Goal: Task Accomplishment & Management: Complete application form

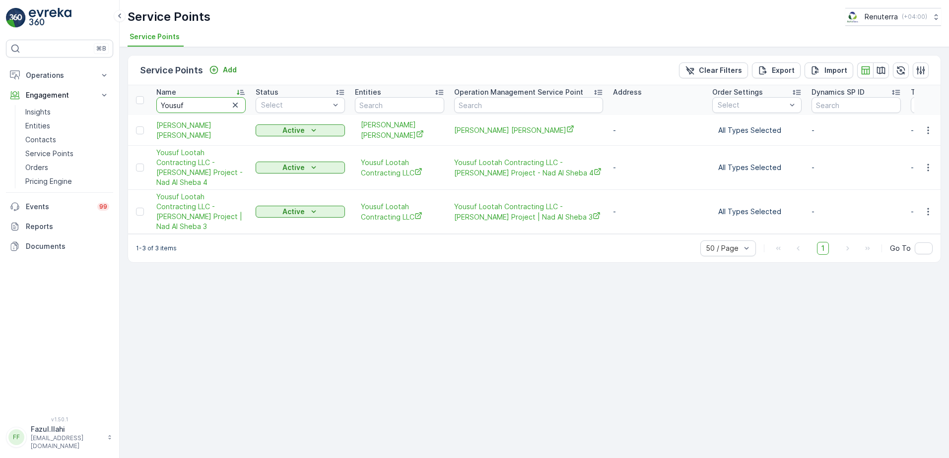
click at [202, 105] on input "Yousuf" at bounding box center [200, 105] width 89 height 16
type input "veppu"
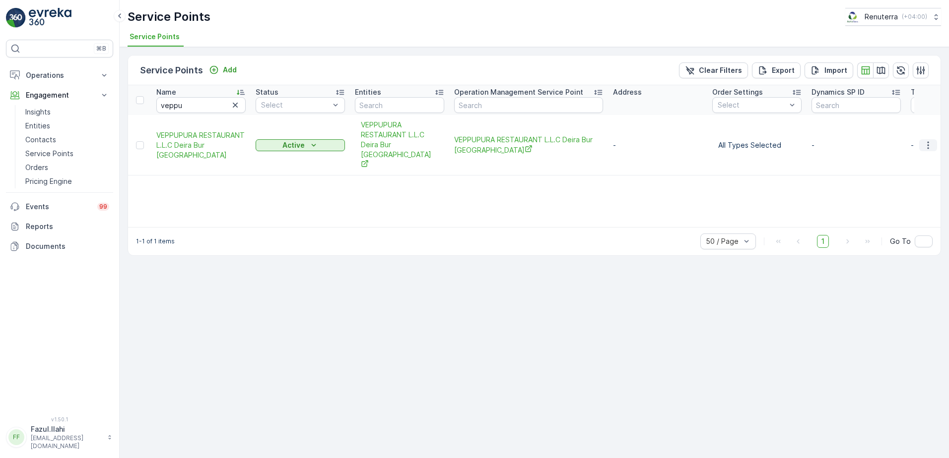
click at [926, 140] on icon "button" at bounding box center [928, 145] width 10 height 10
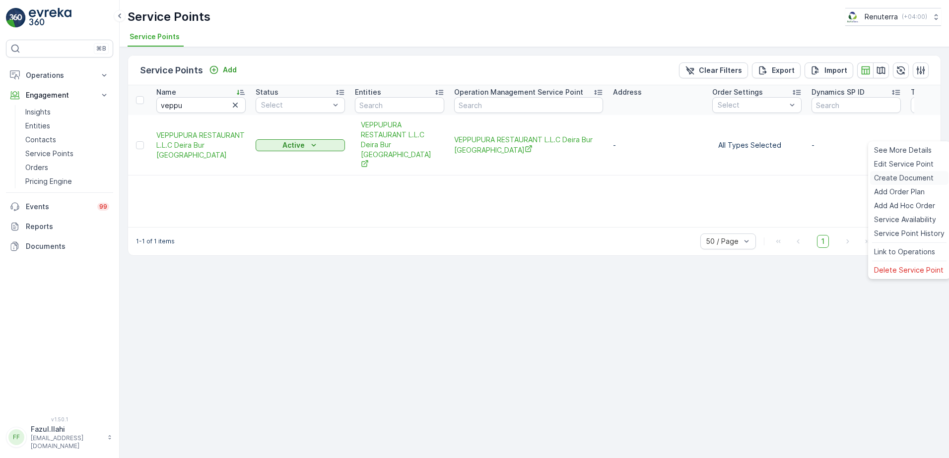
click at [895, 176] on span "Create Document" at bounding box center [904, 178] width 60 height 10
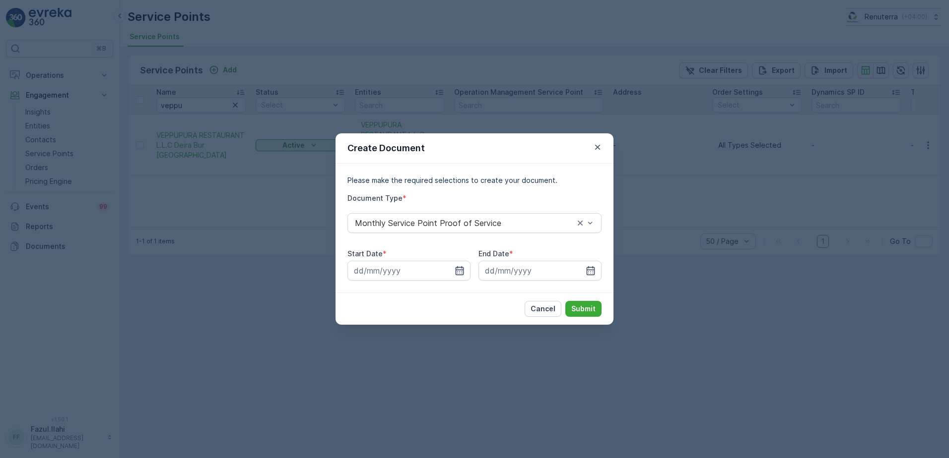
click at [457, 267] on icon "button" at bounding box center [459, 270] width 8 height 9
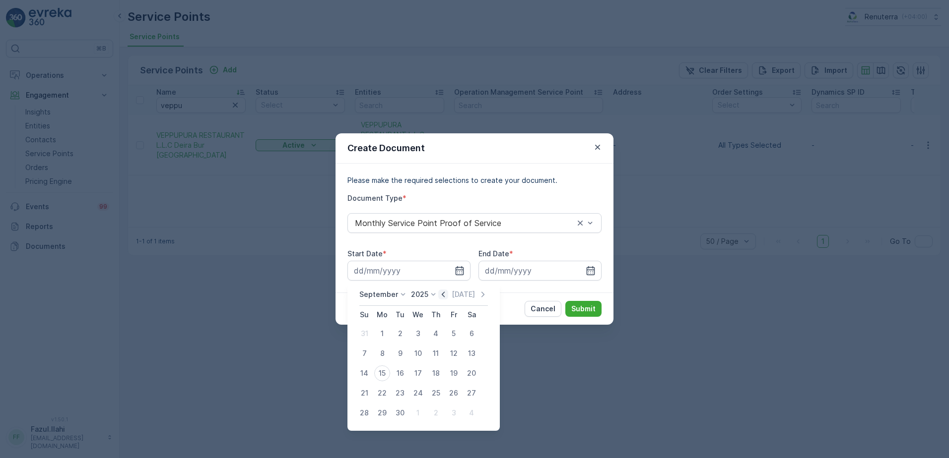
click at [445, 293] on icon "button" at bounding box center [443, 295] width 10 height 10
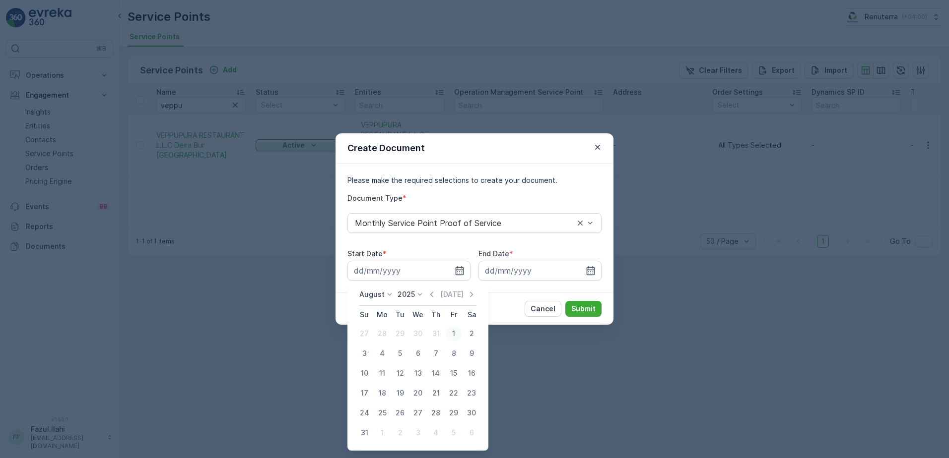
click at [455, 334] on div "1" at bounding box center [454, 334] width 16 height 16
type input "01.08.2025"
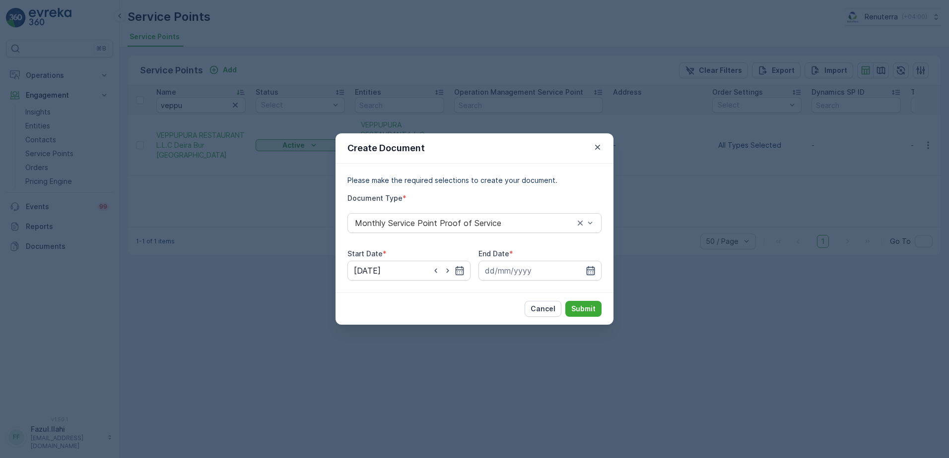
click at [592, 273] on icon "button" at bounding box center [590, 271] width 10 height 10
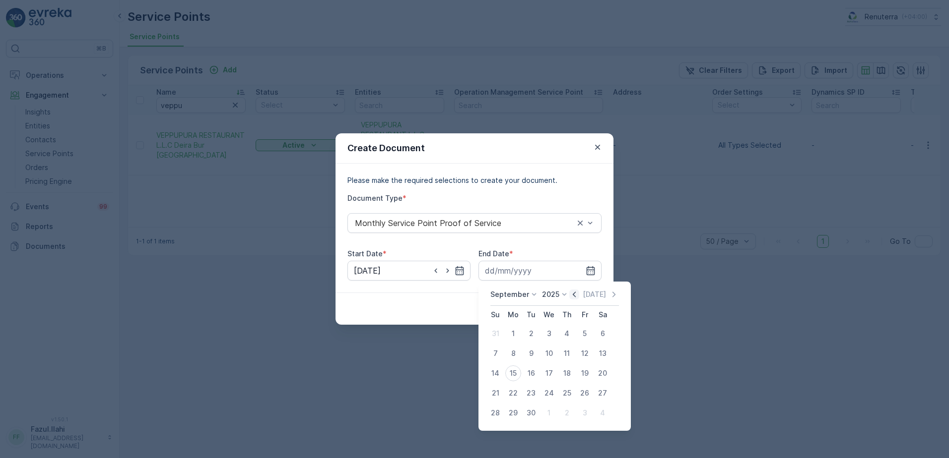
click at [572, 292] on icon "button" at bounding box center [574, 295] width 10 height 10
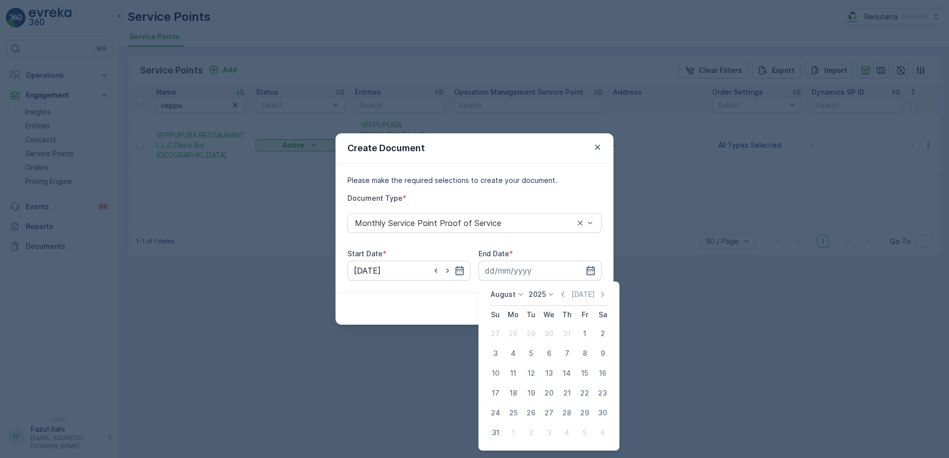
click at [495, 432] on div "31" at bounding box center [495, 433] width 16 height 16
type input "31.08.2025"
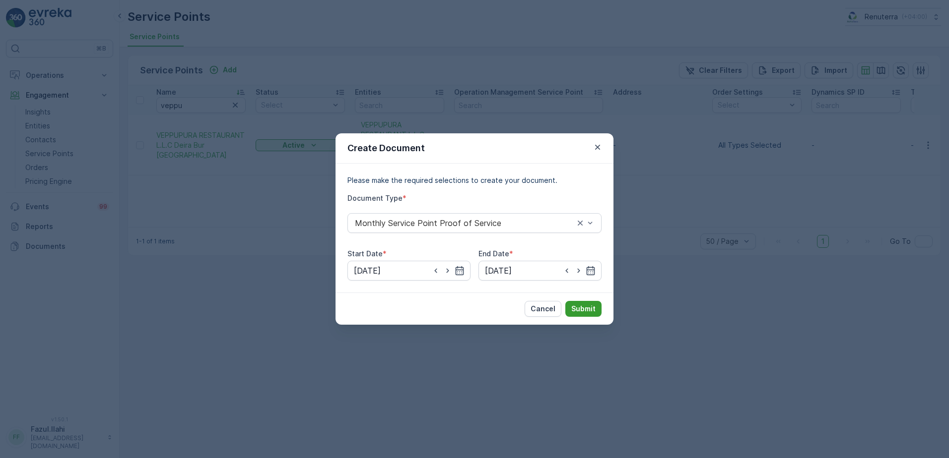
click at [584, 312] on p "Submit" at bounding box center [583, 309] width 24 height 10
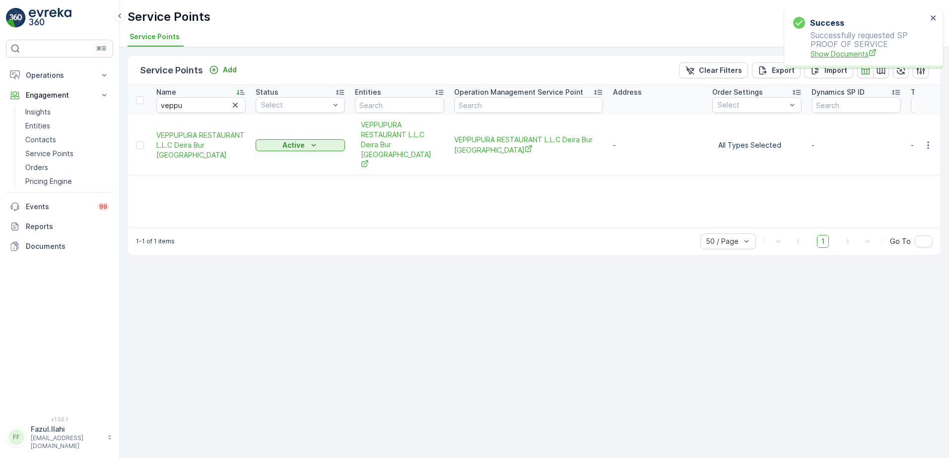
click at [851, 52] on span "Show Documents" at bounding box center [868, 54] width 117 height 10
click at [212, 104] on input "veppu" at bounding box center [200, 105] width 89 height 16
type input "Top tas"
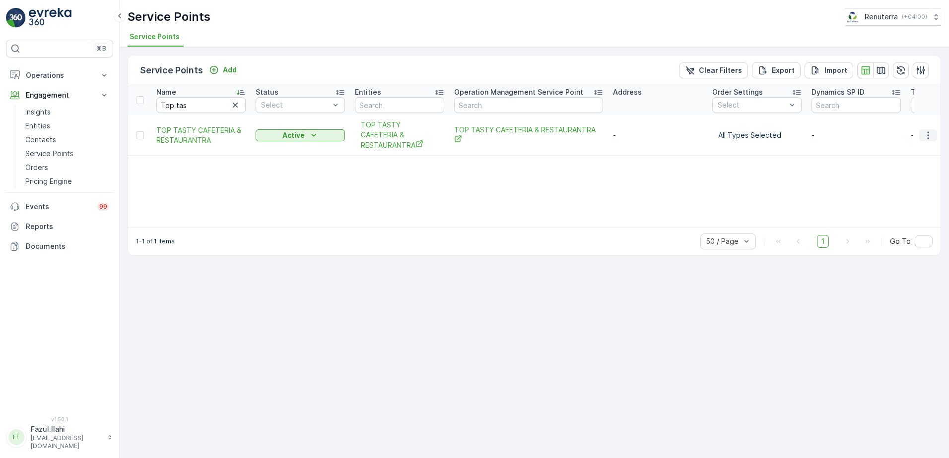
click at [929, 139] on icon "button" at bounding box center [928, 135] width 10 height 10
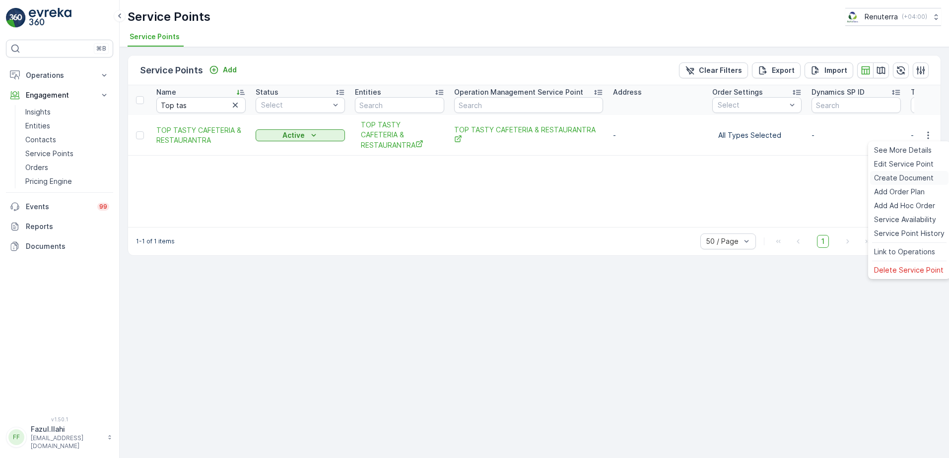
click at [923, 179] on span "Create Document" at bounding box center [904, 178] width 60 height 10
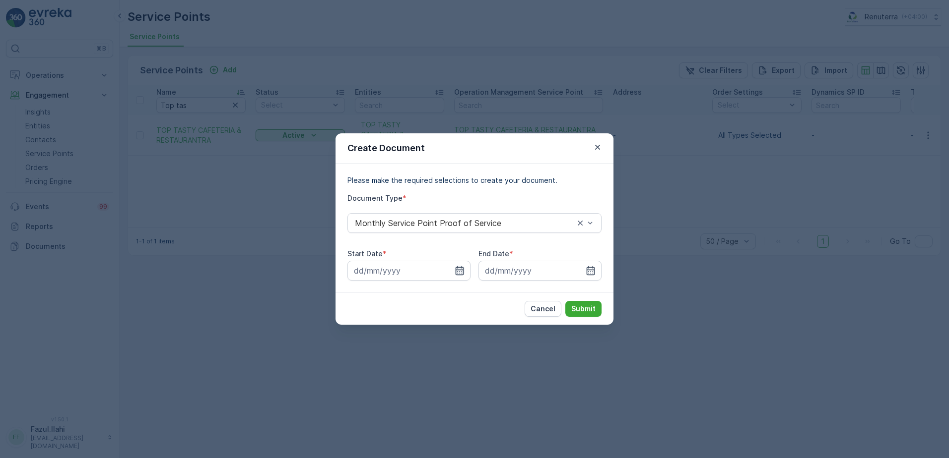
click at [460, 271] on icon "button" at bounding box center [459, 271] width 10 height 10
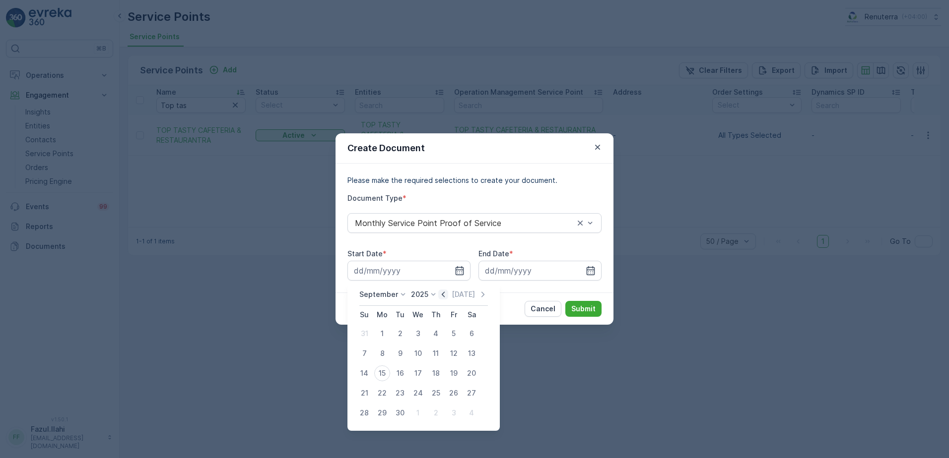
click at [444, 293] on icon "button" at bounding box center [443, 295] width 10 height 10
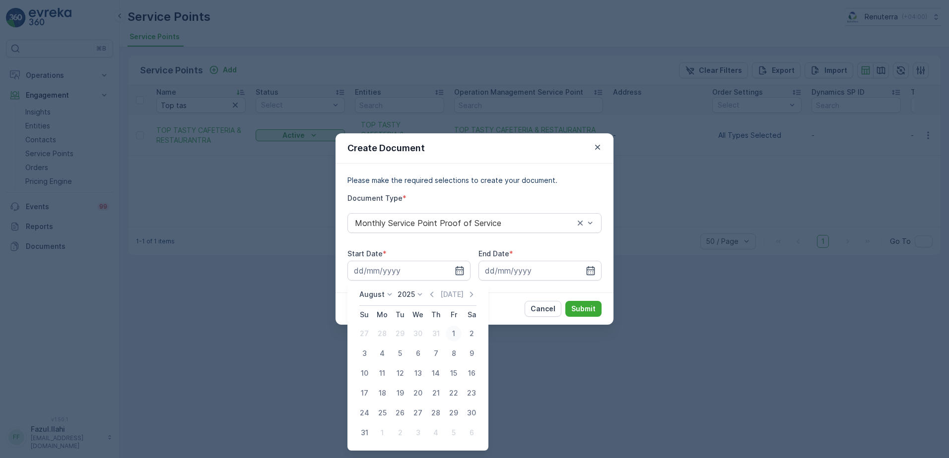
click at [453, 334] on div "1" at bounding box center [454, 334] width 16 height 16
type input "01.08.2025"
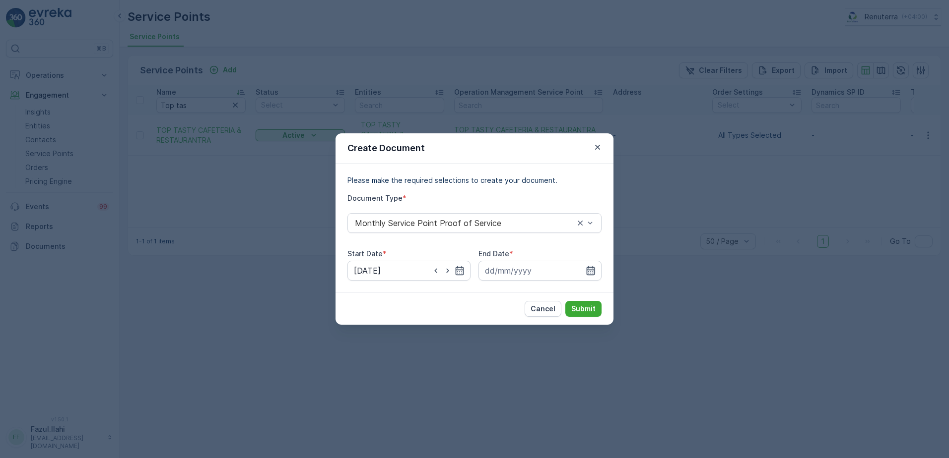
click at [595, 271] on icon "button" at bounding box center [590, 271] width 10 height 10
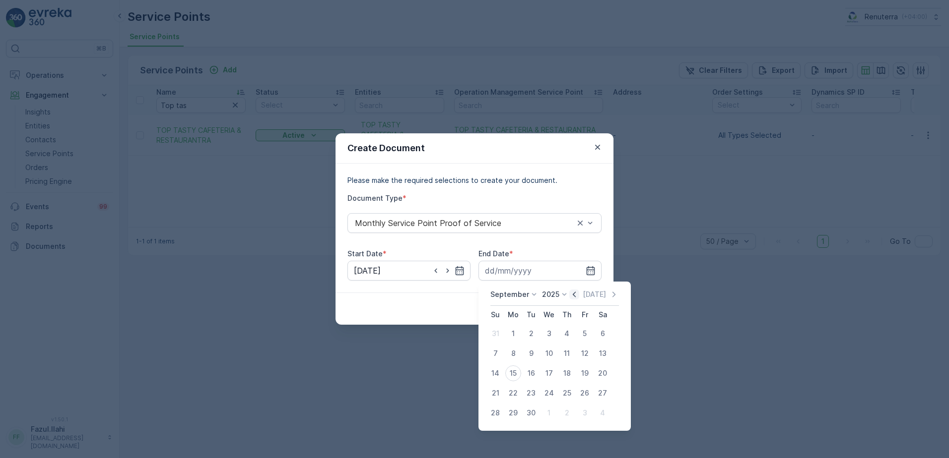
click at [570, 296] on icon "button" at bounding box center [574, 295] width 10 height 10
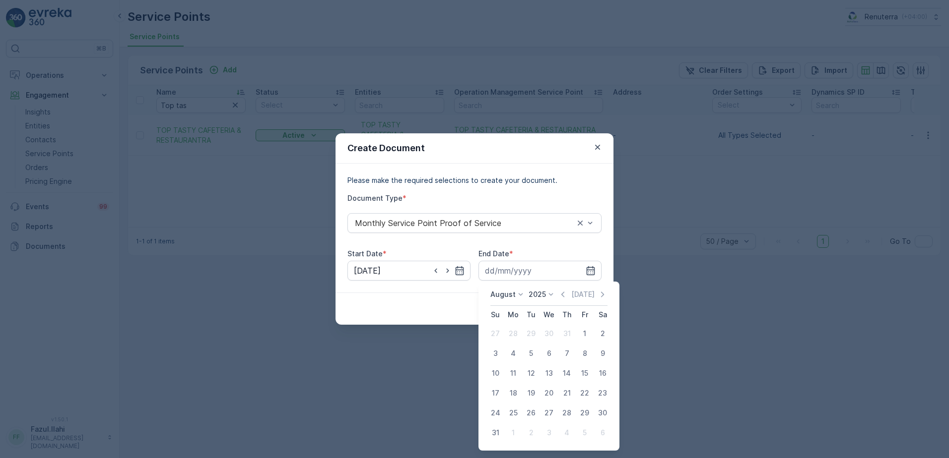
click at [487, 420] on td "24" at bounding box center [495, 413] width 18 height 20
click at [496, 433] on div "31" at bounding box center [495, 433] width 16 height 16
type input "31.08.2025"
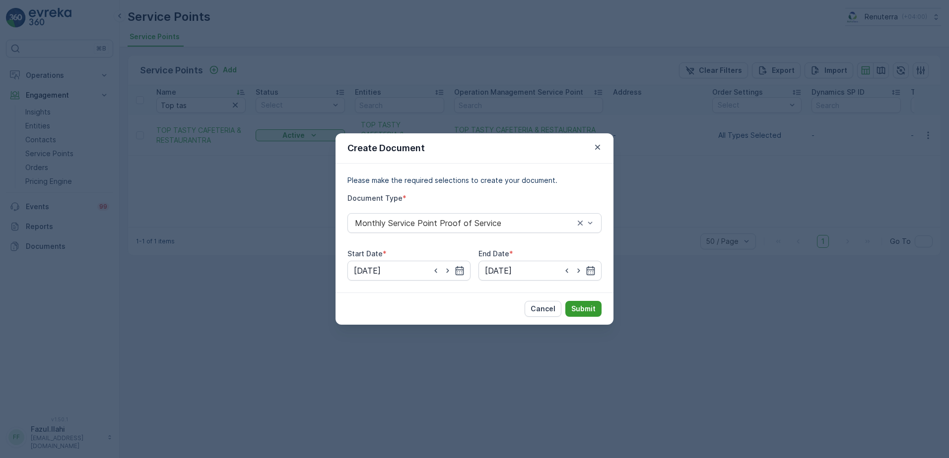
click at [584, 307] on p "Submit" at bounding box center [583, 309] width 24 height 10
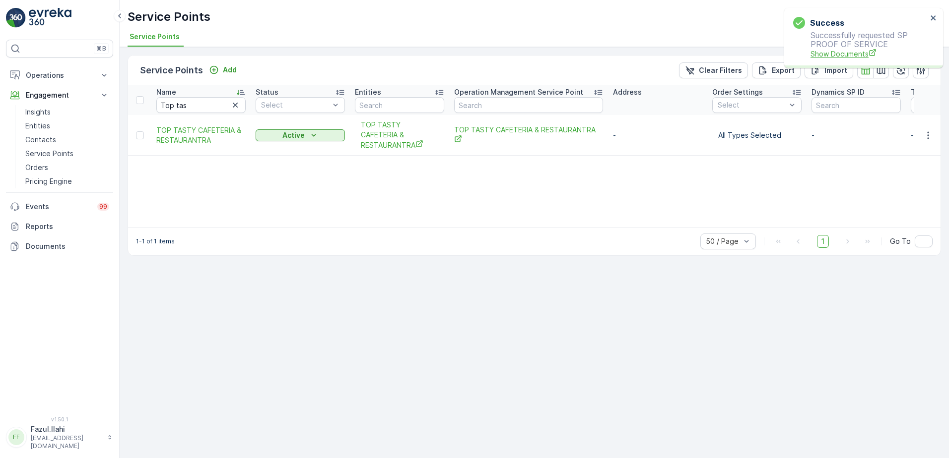
click at [823, 49] on span "Show Documents" at bounding box center [868, 54] width 117 height 10
click at [926, 135] on icon "button" at bounding box center [928, 135] width 10 height 10
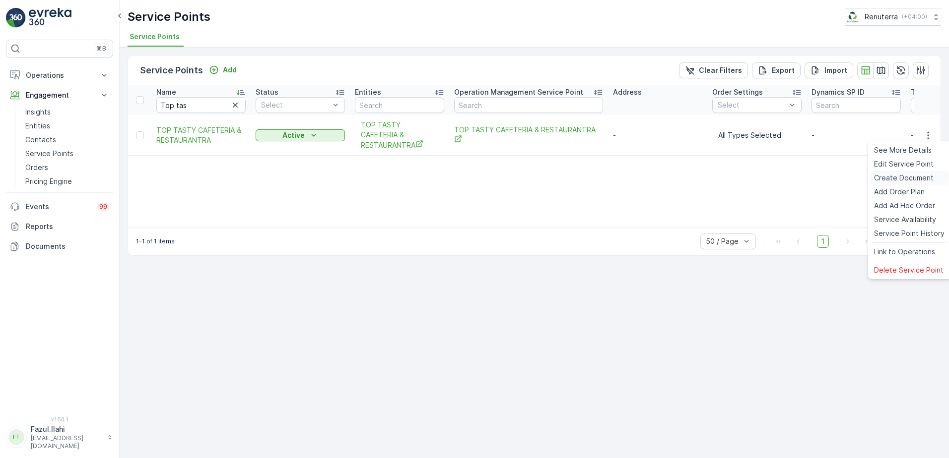
click at [903, 176] on span "Create Document" at bounding box center [904, 178] width 60 height 10
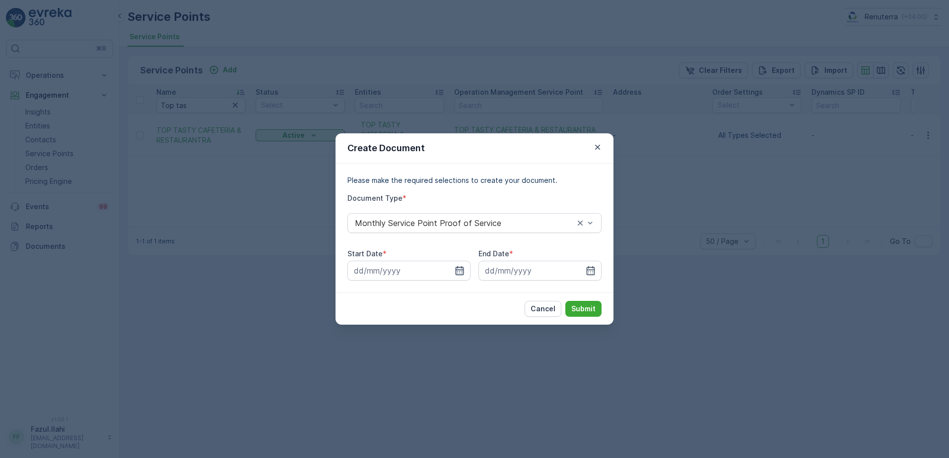
click at [455, 266] on icon "button" at bounding box center [459, 271] width 10 height 10
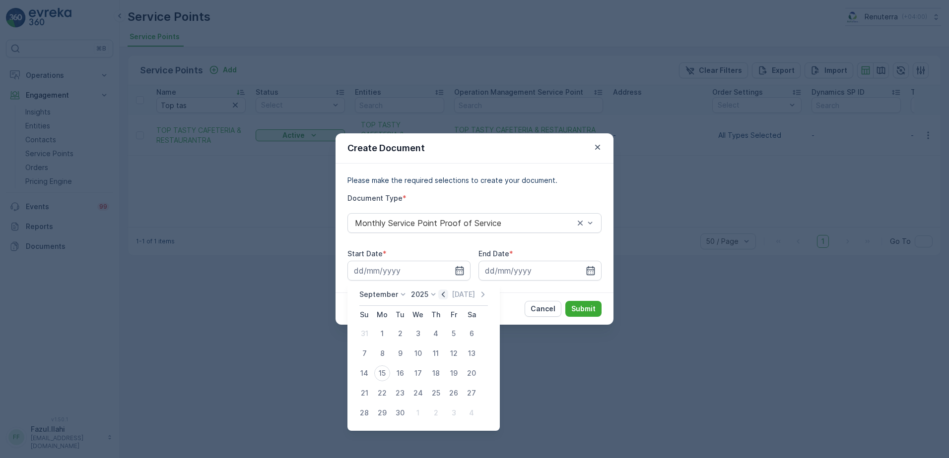
click at [439, 293] on icon "button" at bounding box center [443, 295] width 10 height 10
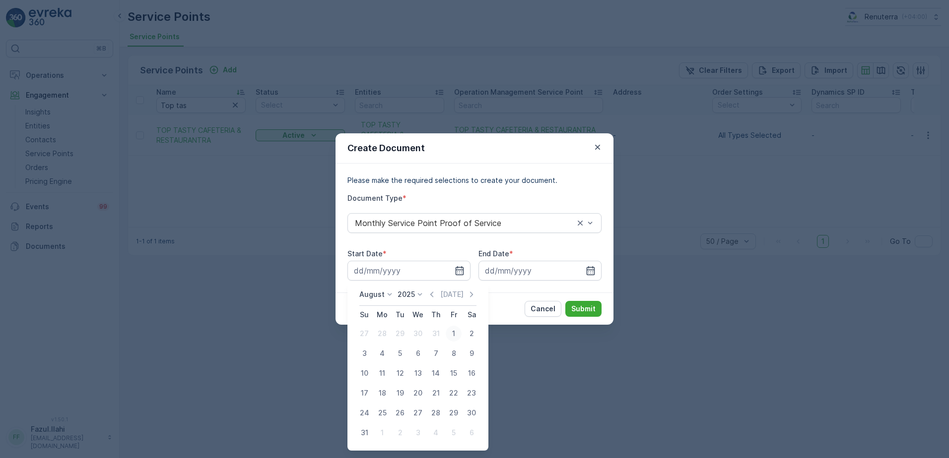
click at [448, 330] on div "1" at bounding box center [454, 334] width 16 height 16
type input "01.08.2025"
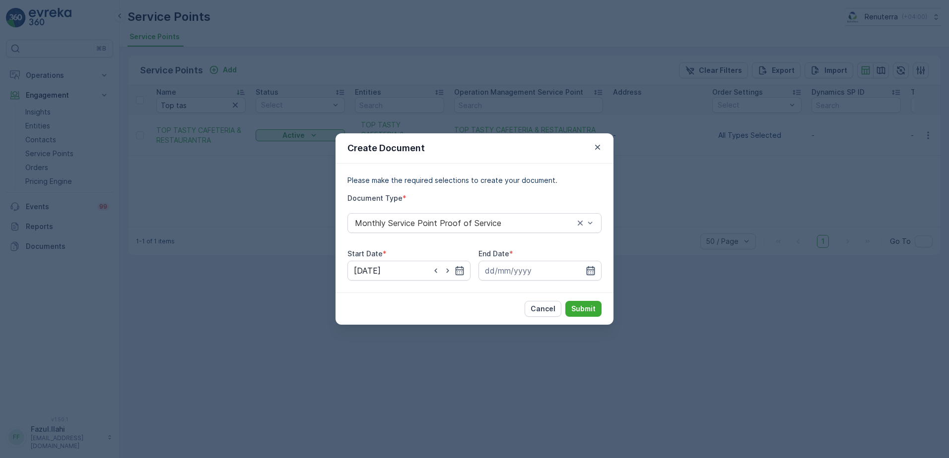
click at [589, 273] on icon "button" at bounding box center [590, 271] width 10 height 10
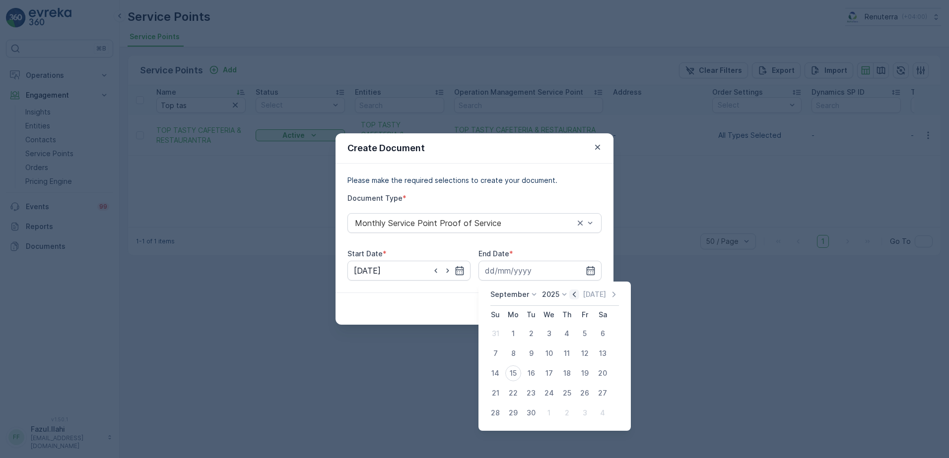
click at [575, 294] on icon "button" at bounding box center [574, 295] width 10 height 10
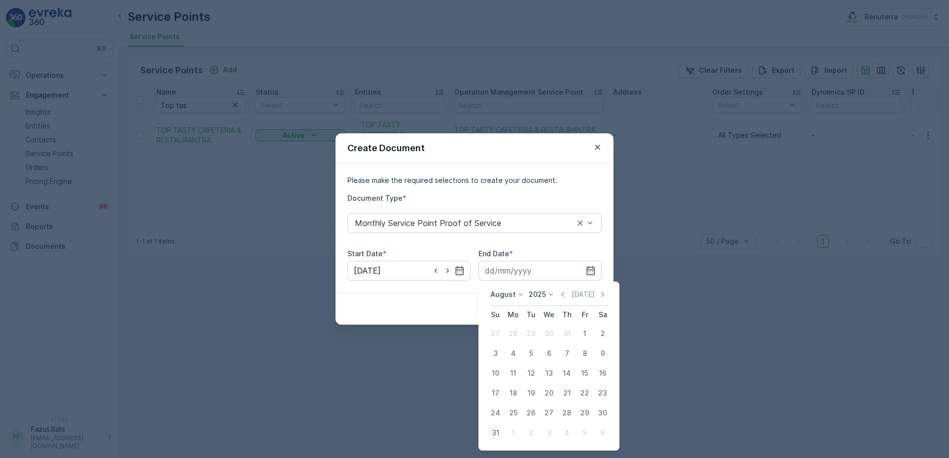
click at [498, 433] on div "31" at bounding box center [495, 433] width 16 height 16
type input "31.08.2025"
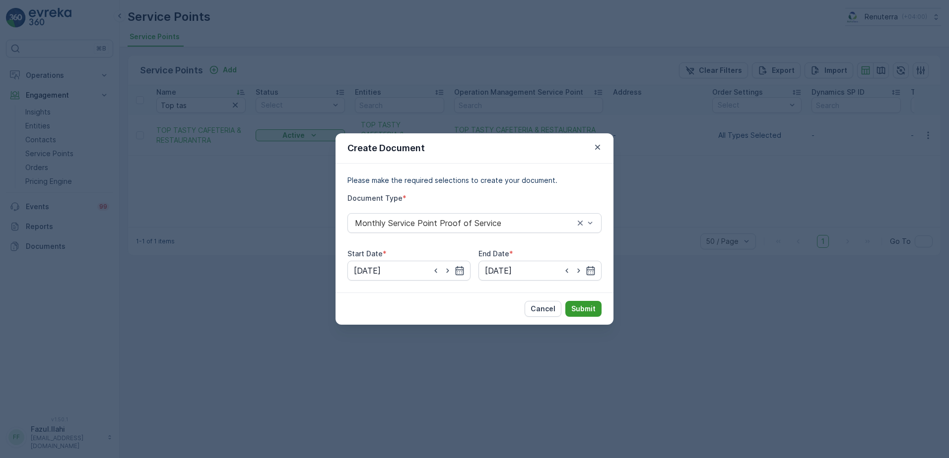
click at [585, 305] on p "Submit" at bounding box center [583, 309] width 24 height 10
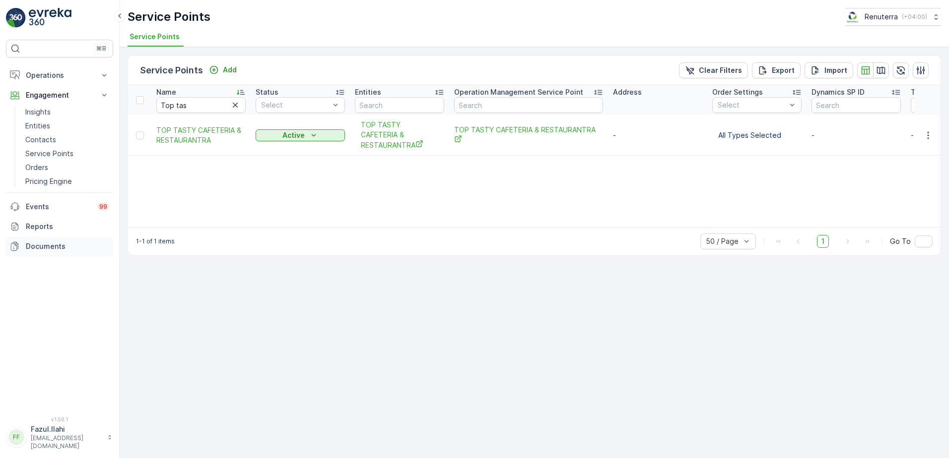
click at [47, 245] on p "Documents" at bounding box center [67, 247] width 83 height 10
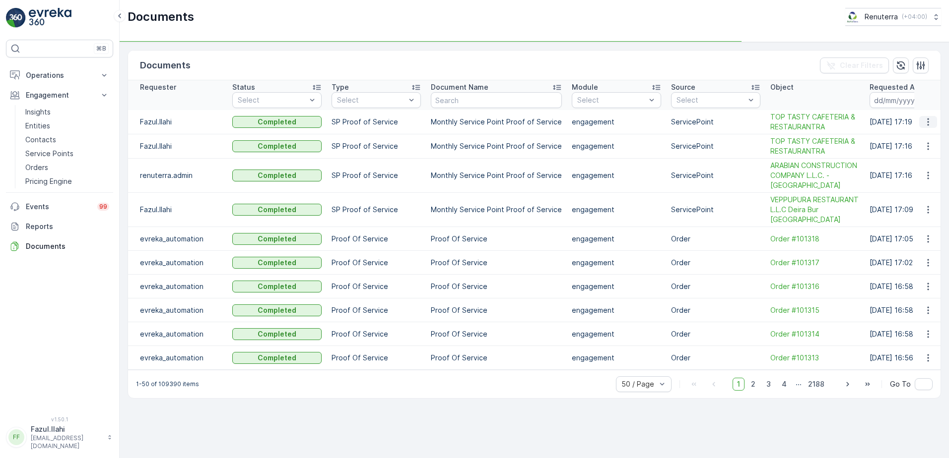
click at [927, 123] on icon "button" at bounding box center [928, 122] width 10 height 10
click at [915, 138] on td at bounding box center [927, 146] width 27 height 24
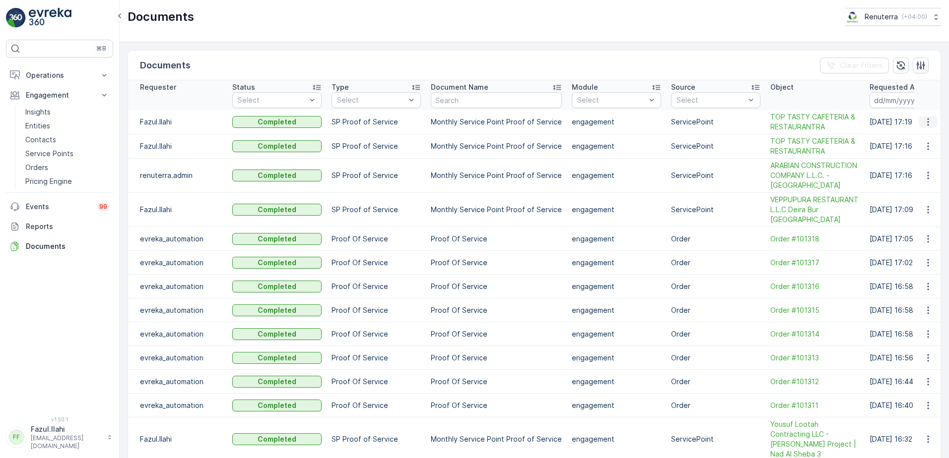
click at [927, 119] on icon "button" at bounding box center [927, 122] width 1 height 7
click at [917, 137] on span "See Details" at bounding box center [925, 137] width 38 height 10
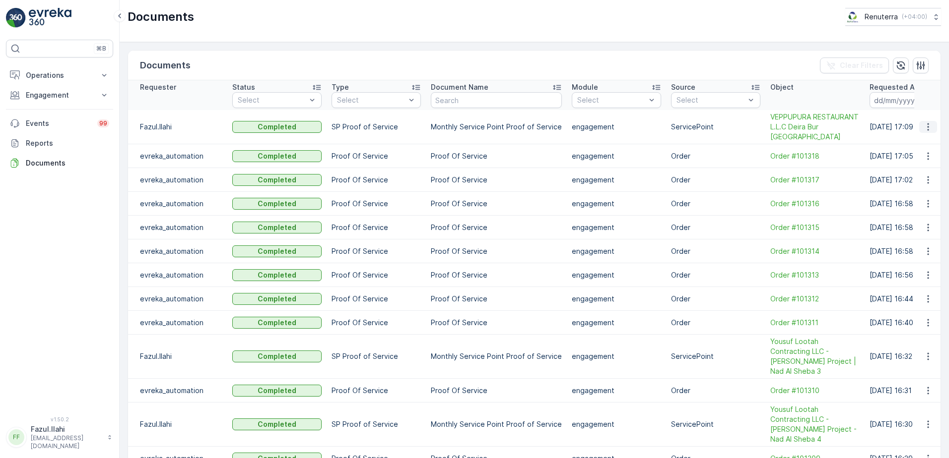
click at [923, 122] on icon "button" at bounding box center [928, 127] width 10 height 10
click at [920, 132] on span "See Details" at bounding box center [925, 137] width 38 height 10
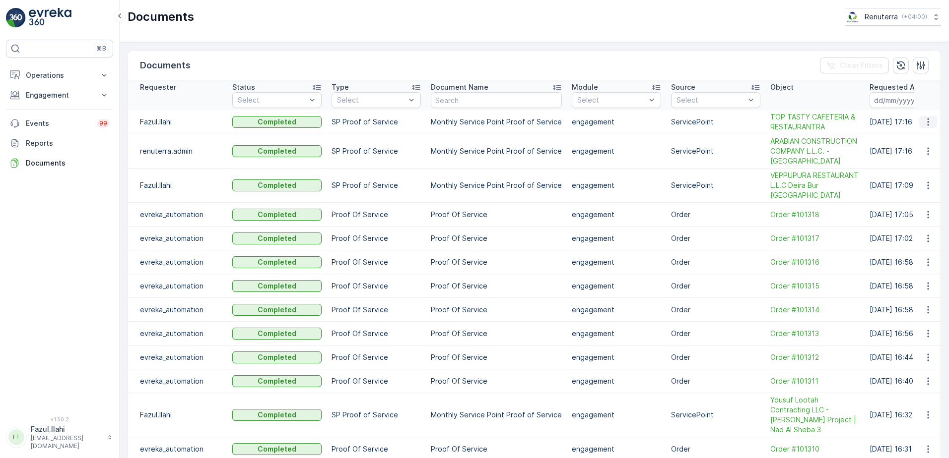
click at [926, 118] on icon "button" at bounding box center [928, 122] width 10 height 10
click at [919, 138] on span "See Details" at bounding box center [925, 137] width 38 height 10
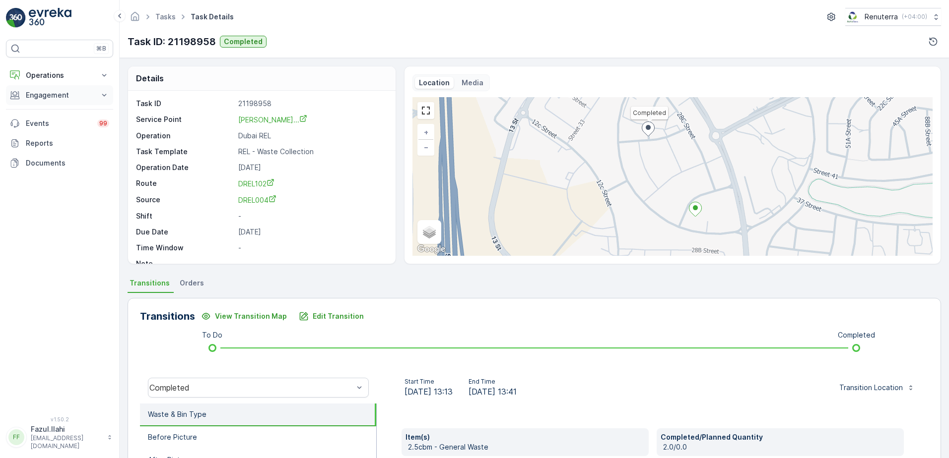
click at [57, 90] on p "Engagement" at bounding box center [59, 95] width 67 height 10
click at [69, 75] on p "Operations" at bounding box center [59, 75] width 67 height 10
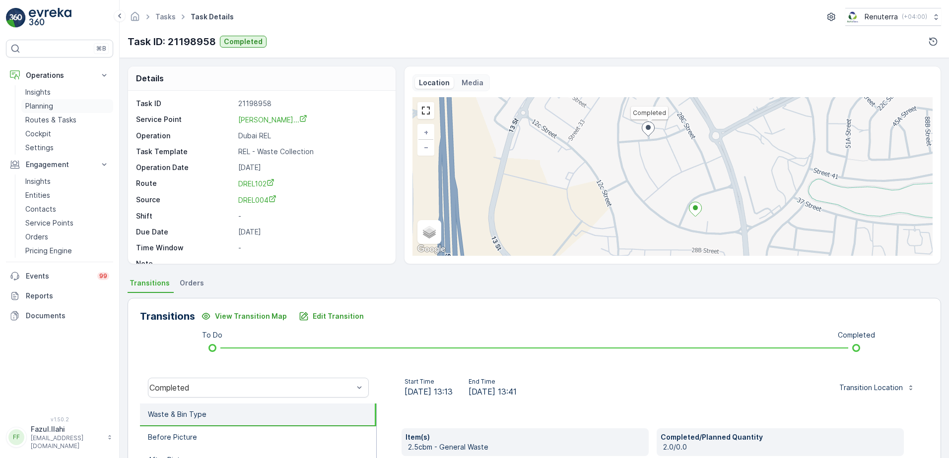
click at [50, 111] on p "Planning" at bounding box center [39, 106] width 28 height 10
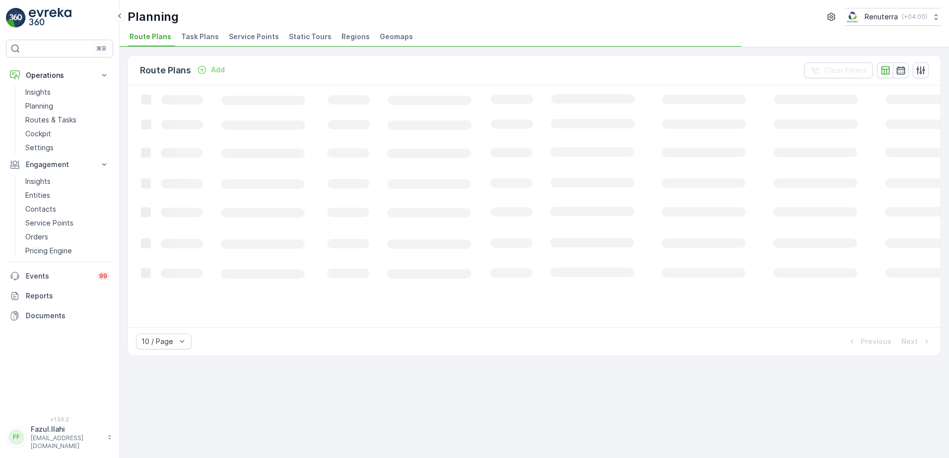
click at [256, 37] on span "Service Points" at bounding box center [254, 37] width 50 height 10
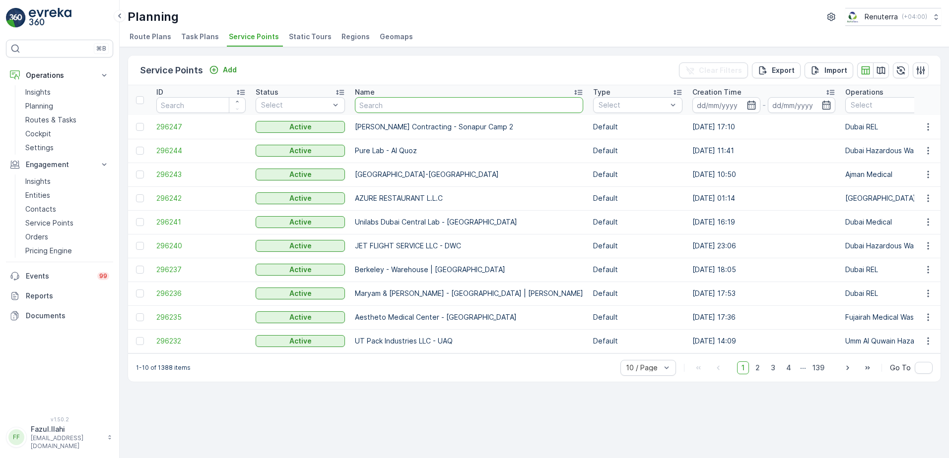
click at [413, 107] on input "text" at bounding box center [469, 105] width 228 height 16
type input "top tasty"
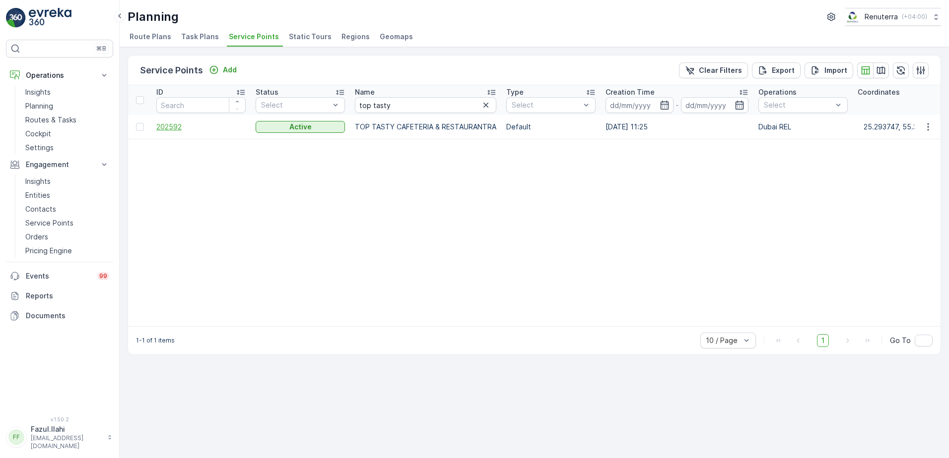
click at [169, 128] on span "202592" at bounding box center [200, 127] width 89 height 10
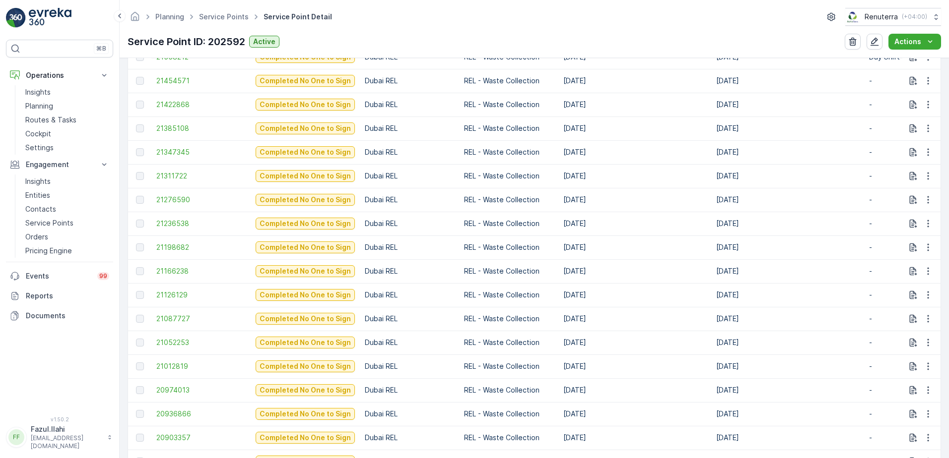
scroll to position [397, 0]
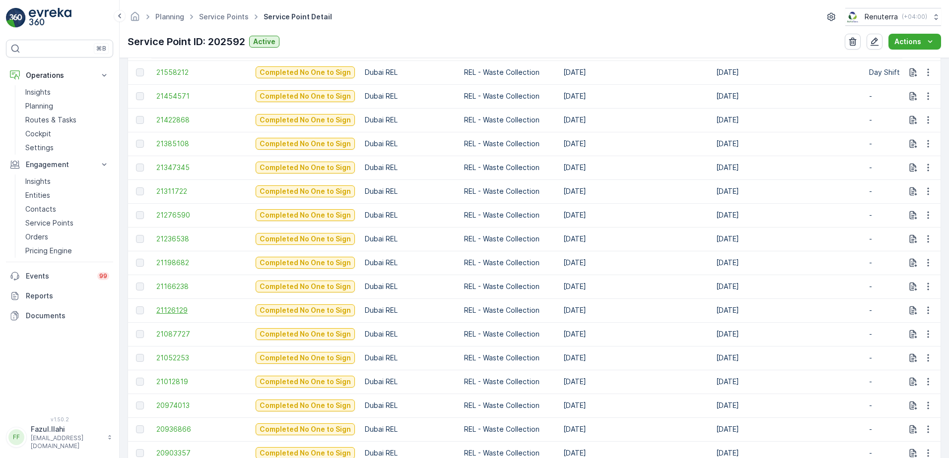
click at [187, 308] on span "21126129" at bounding box center [200, 311] width 89 height 10
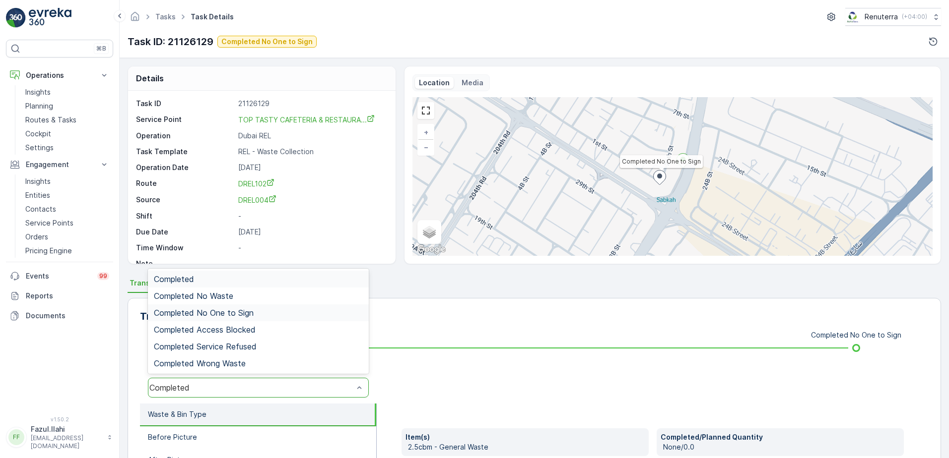
click at [240, 307] on div "Completed No One to Sign" at bounding box center [258, 313] width 221 height 17
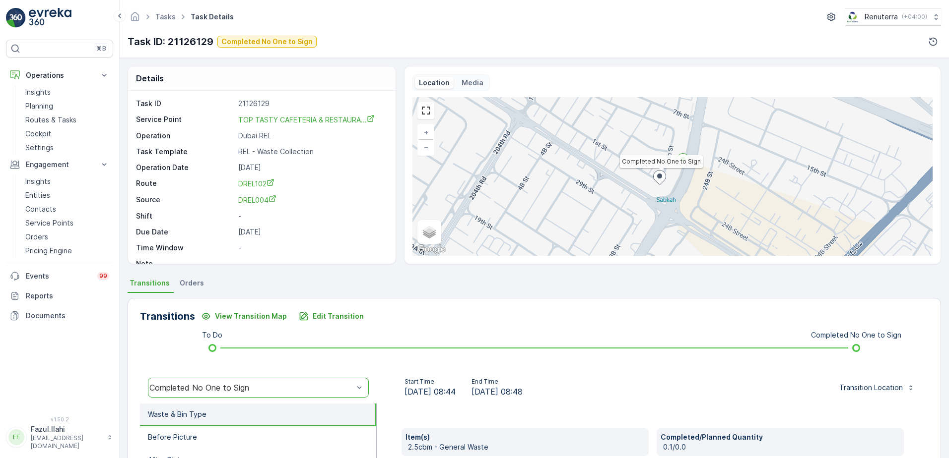
click at [324, 326] on div "Transitions View Transition Map Edit Transition To Do Completed No One to Sign …" at bounding box center [534, 455] width 813 height 315
click at [324, 320] on p "Edit Transition" at bounding box center [338, 317] width 51 height 10
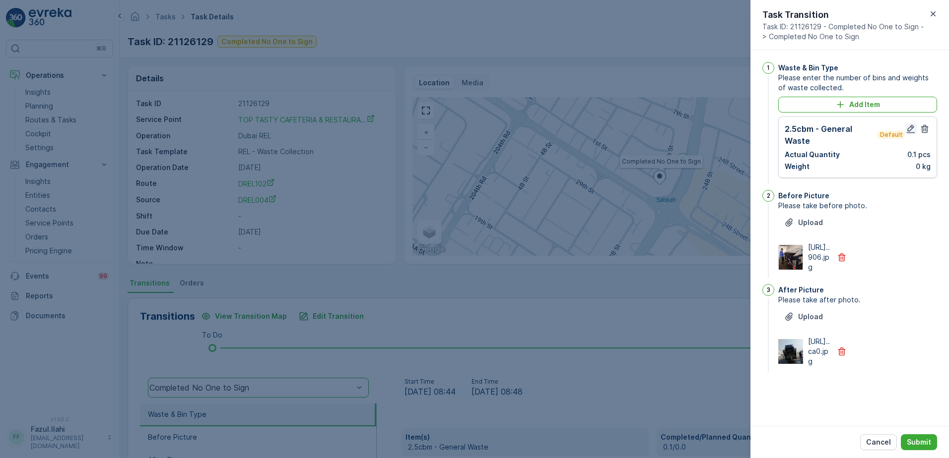
click at [909, 127] on icon "button" at bounding box center [911, 129] width 10 height 10
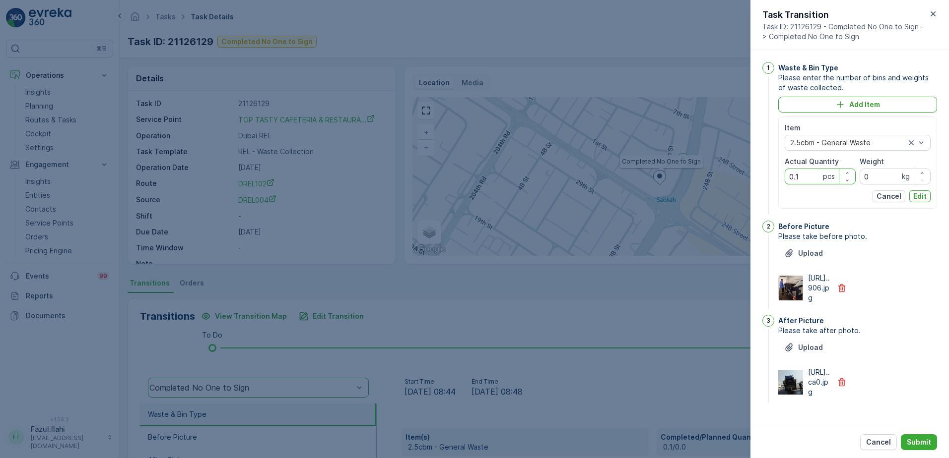
click at [809, 177] on Quantity "0.1" at bounding box center [819, 177] width 71 height 16
type Quantity "1"
click at [918, 196] on p "Edit" at bounding box center [919, 197] width 13 height 10
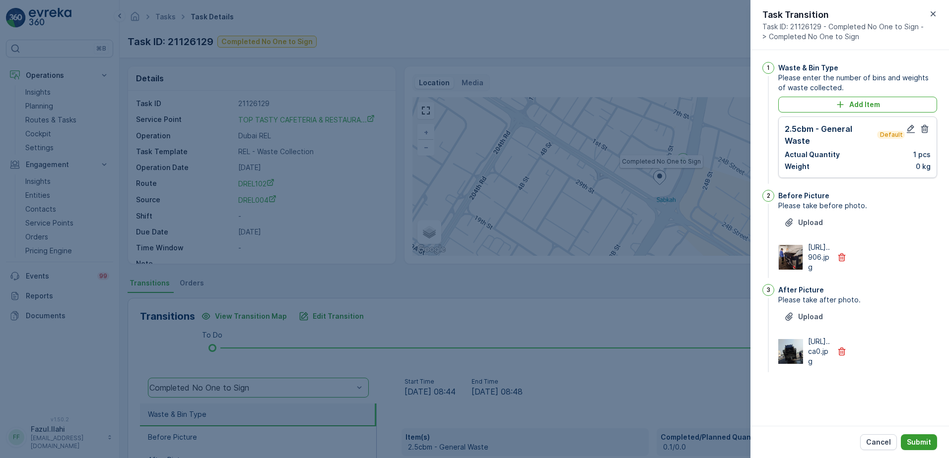
click at [919, 441] on p "Submit" at bounding box center [919, 443] width 24 height 10
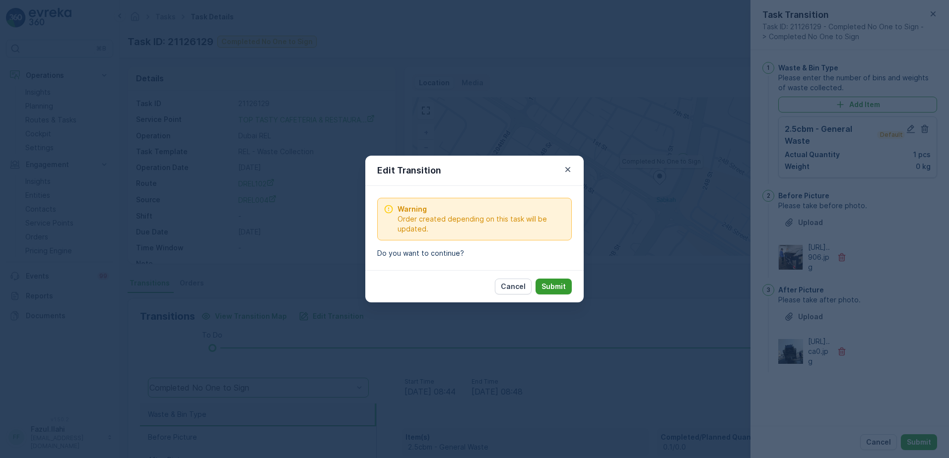
click at [551, 287] on p "Submit" at bounding box center [553, 287] width 24 height 10
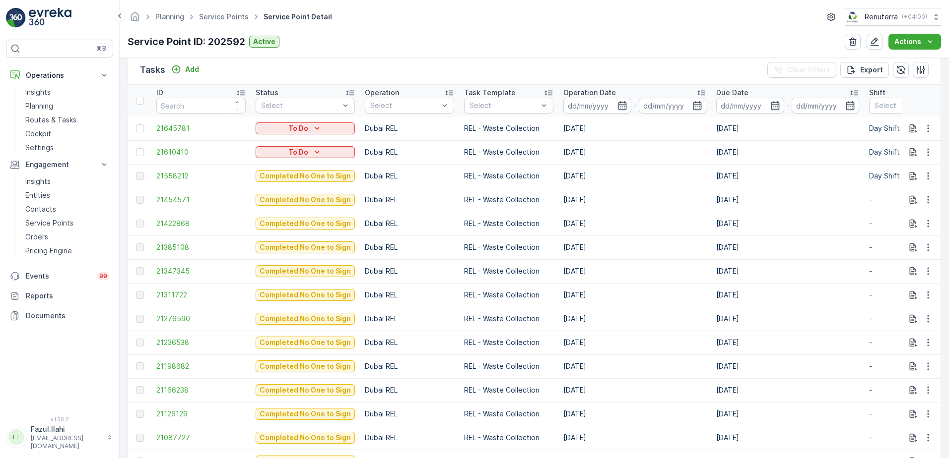
scroll to position [347, 0]
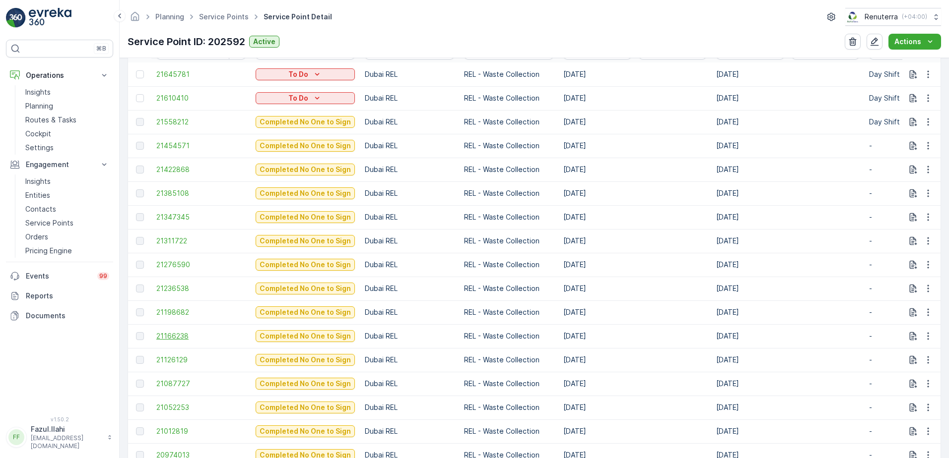
click at [175, 340] on span "21166238" at bounding box center [200, 336] width 89 height 10
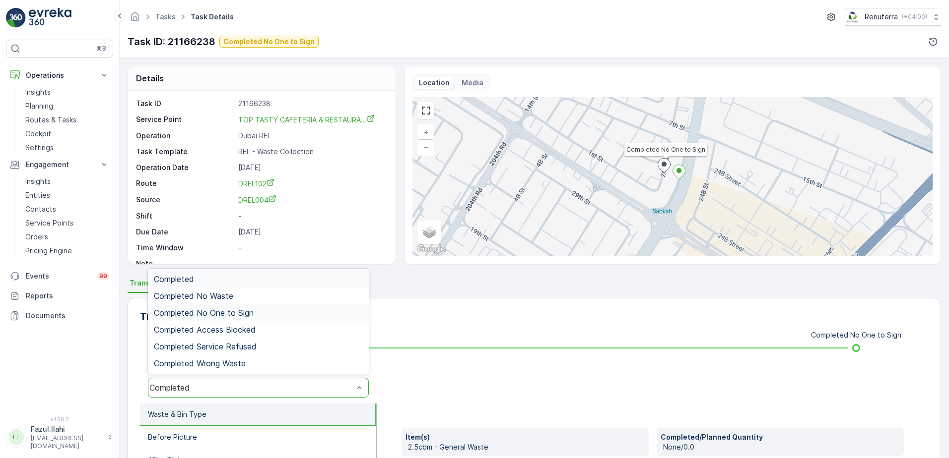
click at [239, 311] on span "Completed No One to Sign" at bounding box center [204, 313] width 100 height 9
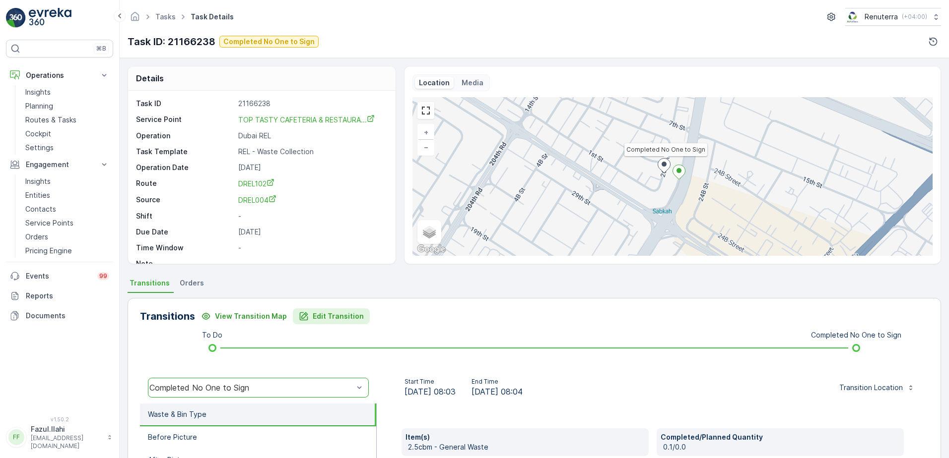
click at [337, 313] on p "Edit Transition" at bounding box center [338, 317] width 51 height 10
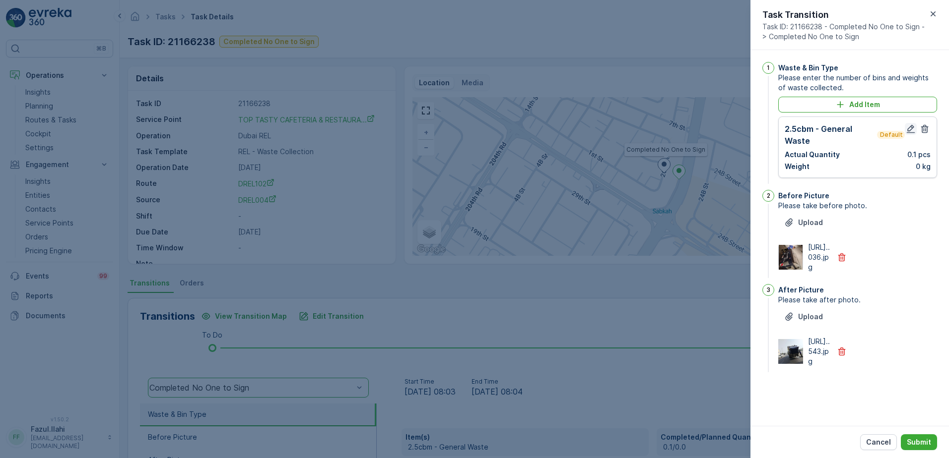
click at [910, 128] on icon "button" at bounding box center [911, 129] width 10 height 10
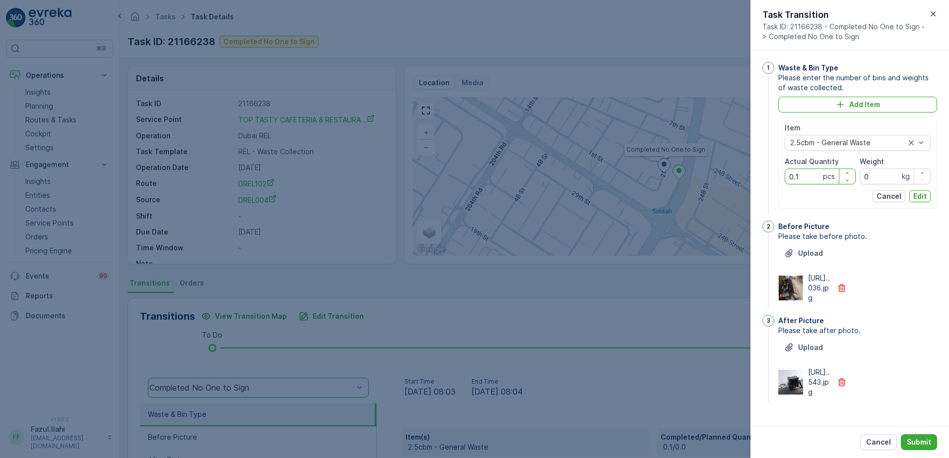
click at [803, 175] on Quantity "0.1" at bounding box center [819, 177] width 71 height 16
type Quantity "2"
type Quantity "1"
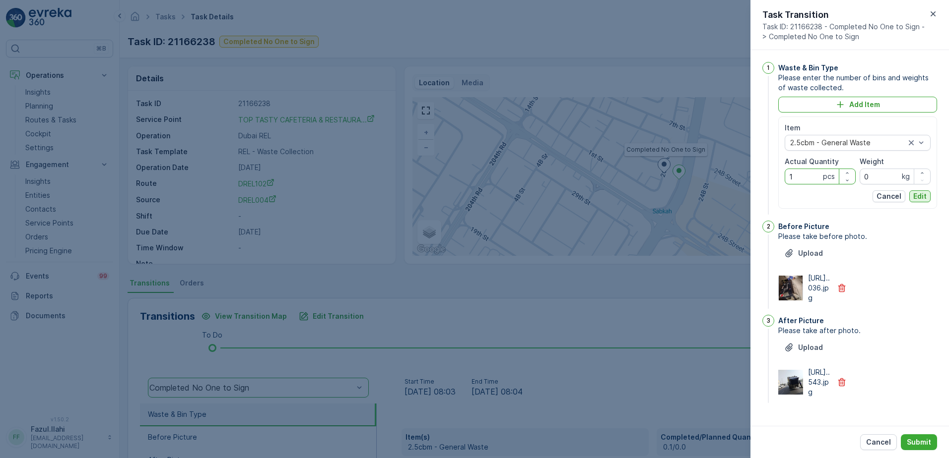
click at [918, 201] on p "Edit" at bounding box center [919, 197] width 13 height 10
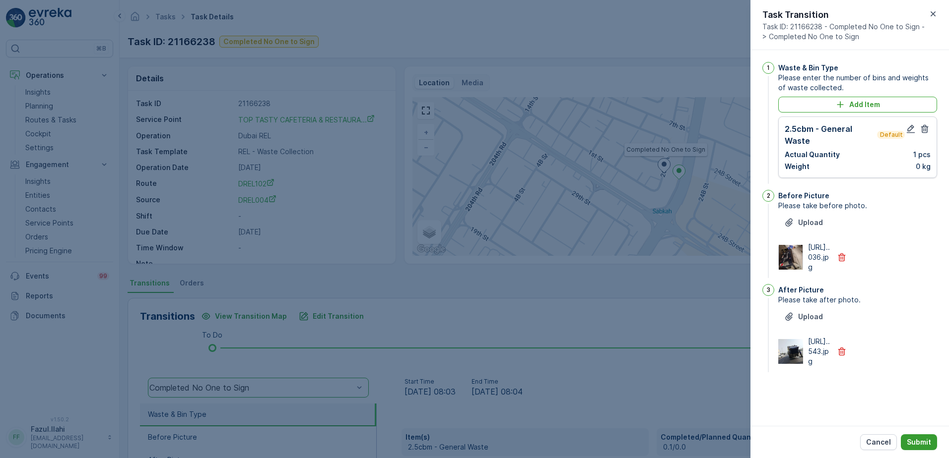
click at [918, 438] on p "Submit" at bounding box center [919, 443] width 24 height 10
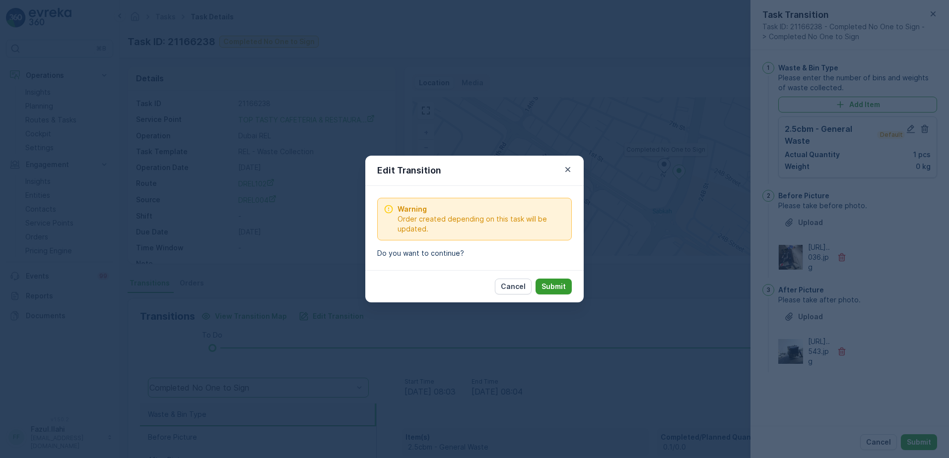
click at [546, 288] on p "Submit" at bounding box center [553, 287] width 24 height 10
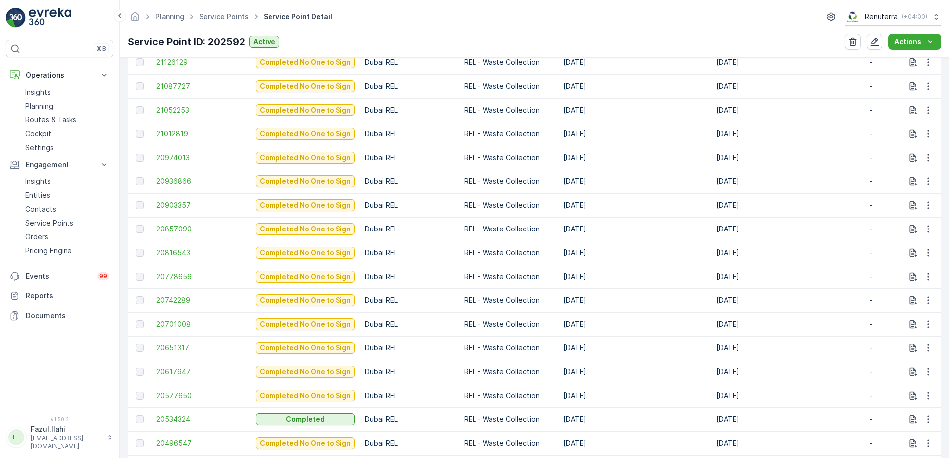
scroll to position [546, 0]
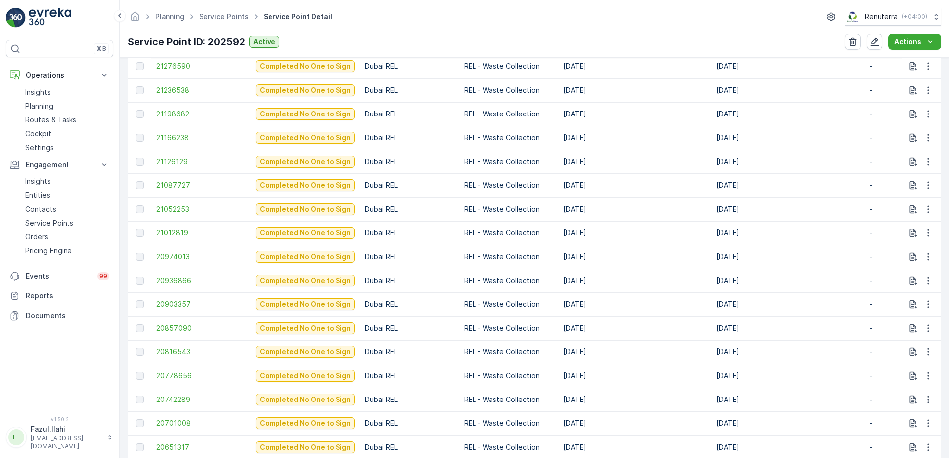
click at [174, 116] on span "21198682" at bounding box center [200, 114] width 89 height 10
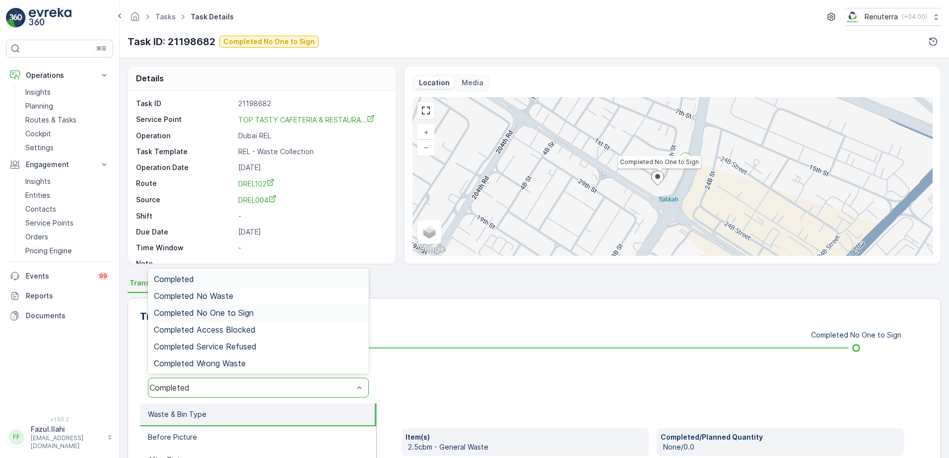
click at [226, 313] on span "Completed No One to Sign" at bounding box center [204, 313] width 100 height 9
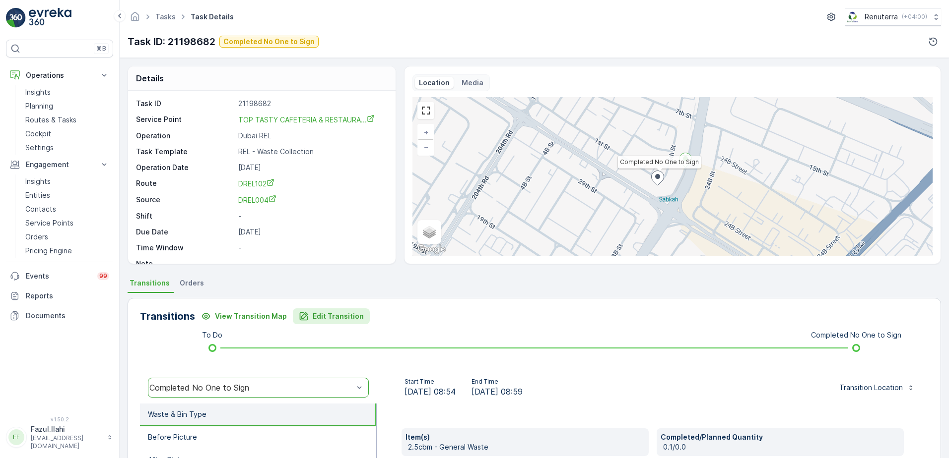
click at [331, 320] on p "Edit Transition" at bounding box center [338, 317] width 51 height 10
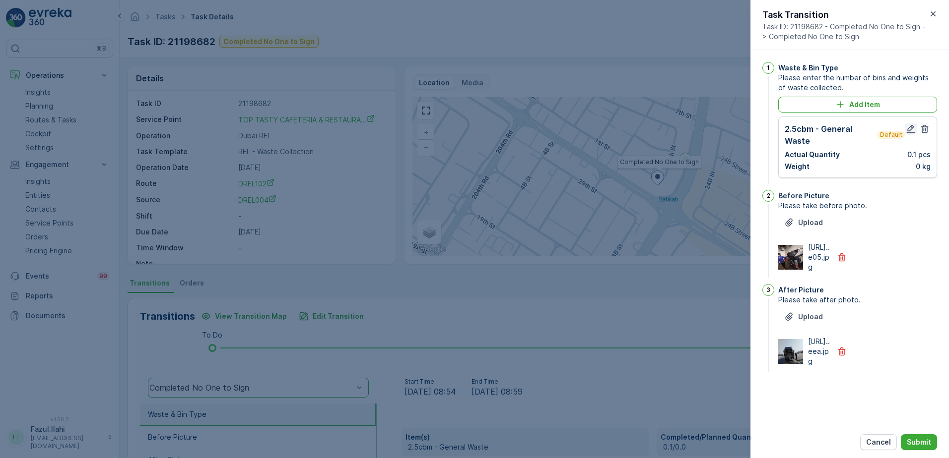
click at [908, 125] on icon "button" at bounding box center [911, 129] width 10 height 10
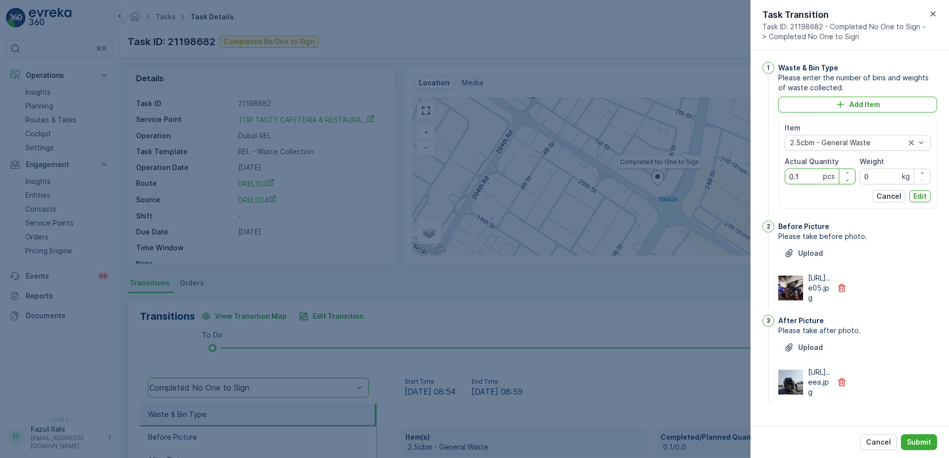
click at [801, 179] on Quantity "0.1" at bounding box center [819, 177] width 71 height 16
type Quantity "1"
click at [916, 199] on p "Edit" at bounding box center [919, 197] width 13 height 10
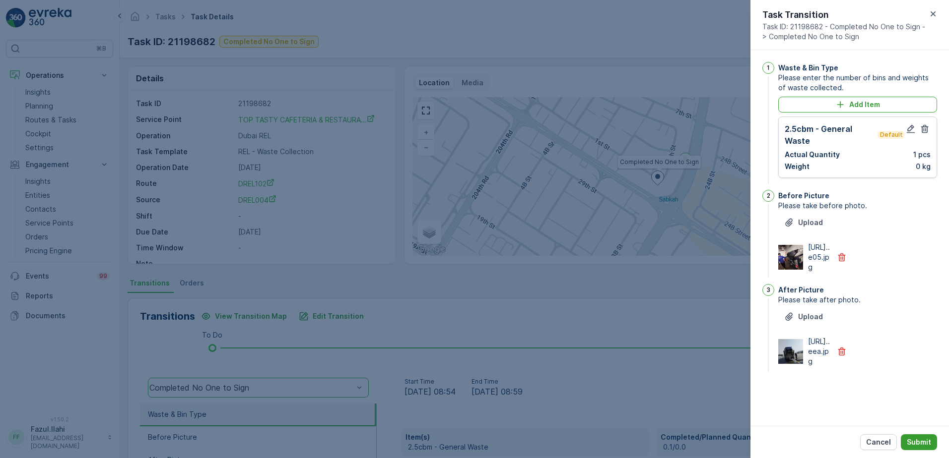
click at [921, 440] on p "Submit" at bounding box center [919, 443] width 24 height 10
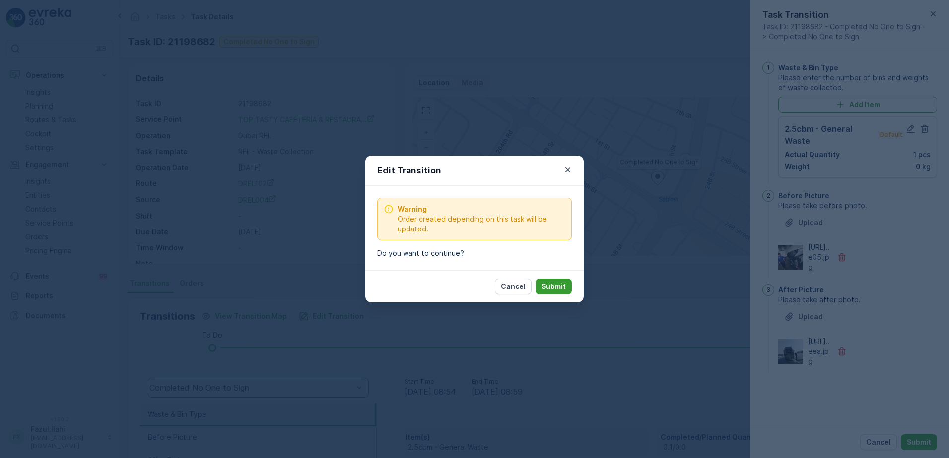
click at [562, 291] on p "Submit" at bounding box center [553, 287] width 24 height 10
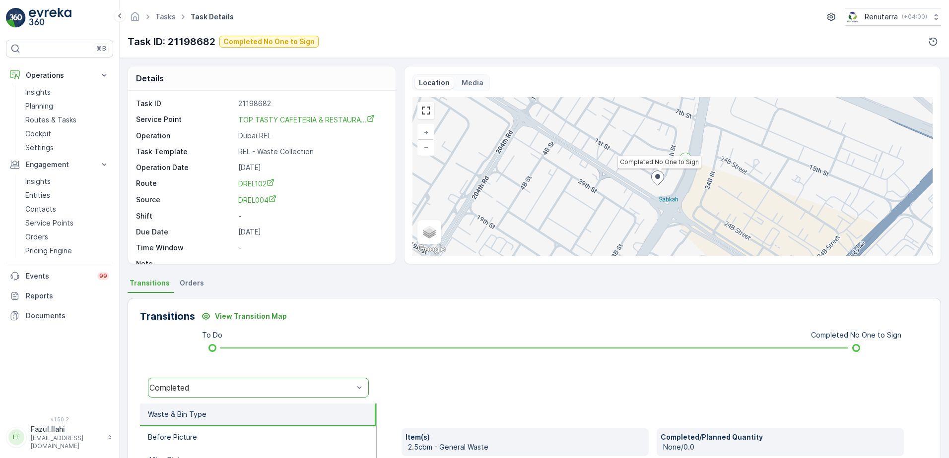
click at [269, 390] on div "Completed" at bounding box center [251, 388] width 204 height 9
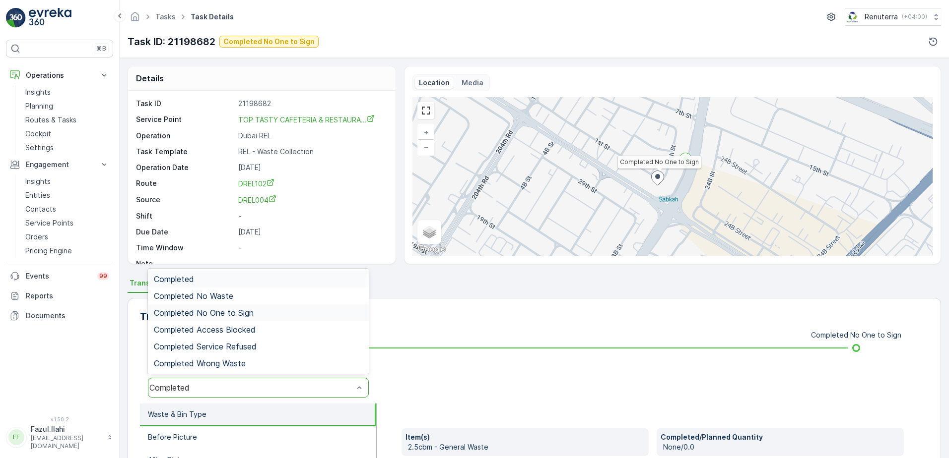
click at [245, 316] on span "Completed No One to Sign" at bounding box center [204, 313] width 100 height 9
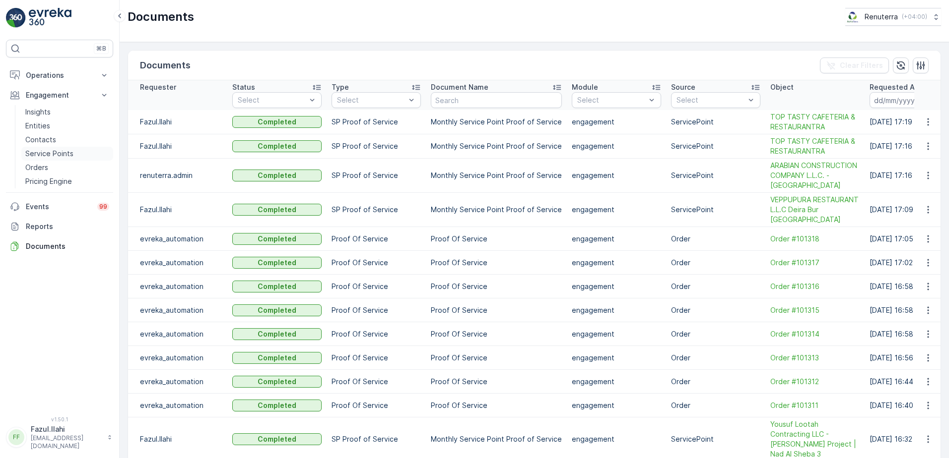
drag, startPoint x: 53, startPoint y: 148, endPoint x: 67, endPoint y: 152, distance: 15.5
click at [53, 148] on link "Service Points" at bounding box center [67, 154] width 92 height 14
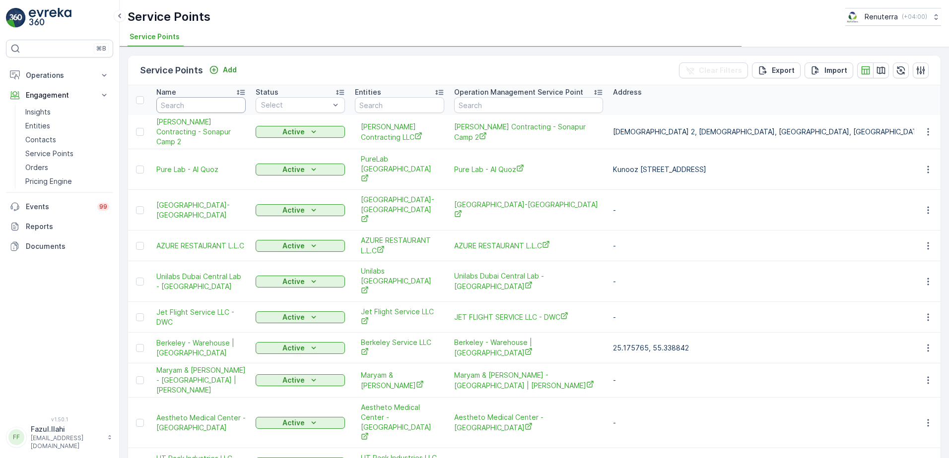
click at [196, 110] on input "text" at bounding box center [200, 105] width 89 height 16
type input "Na"
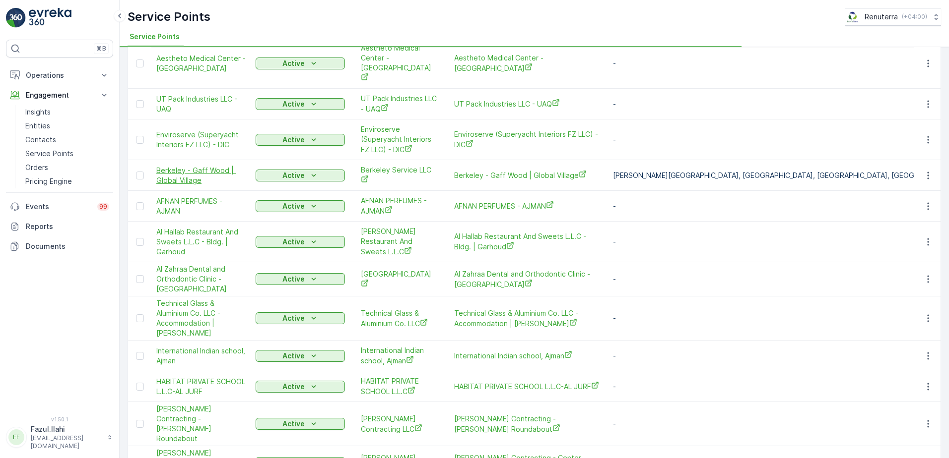
click at [212, 166] on span "Berkeley - Gaff Wood | Global Village" at bounding box center [200, 176] width 89 height 20
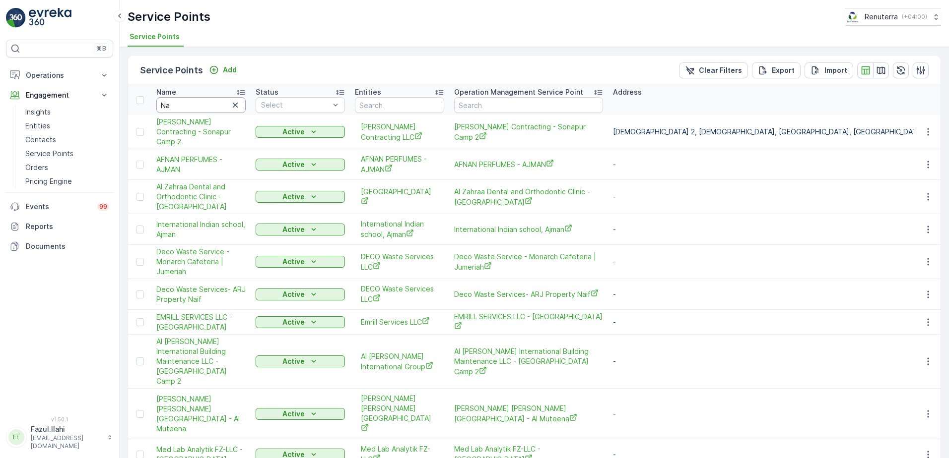
click at [204, 106] on input "Na" at bounding box center [200, 105] width 89 height 16
type input "National"
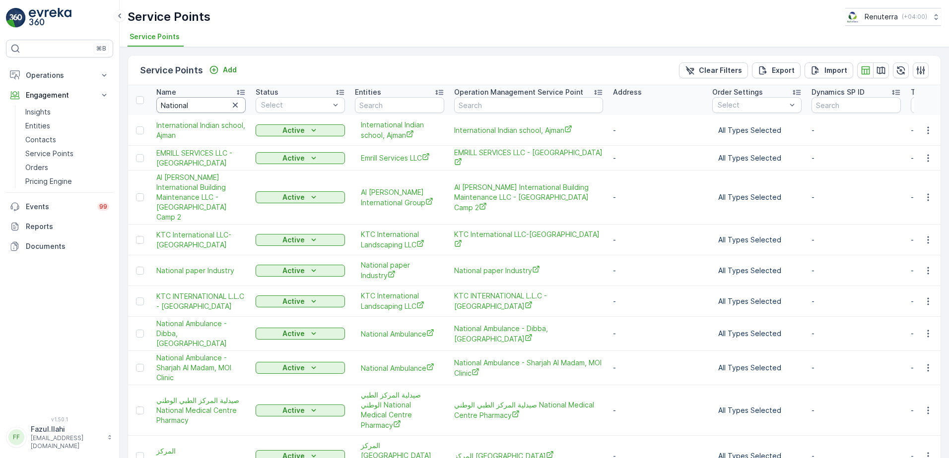
click at [211, 110] on input "National" at bounding box center [200, 105] width 89 height 16
type input "National"
type input "National p"
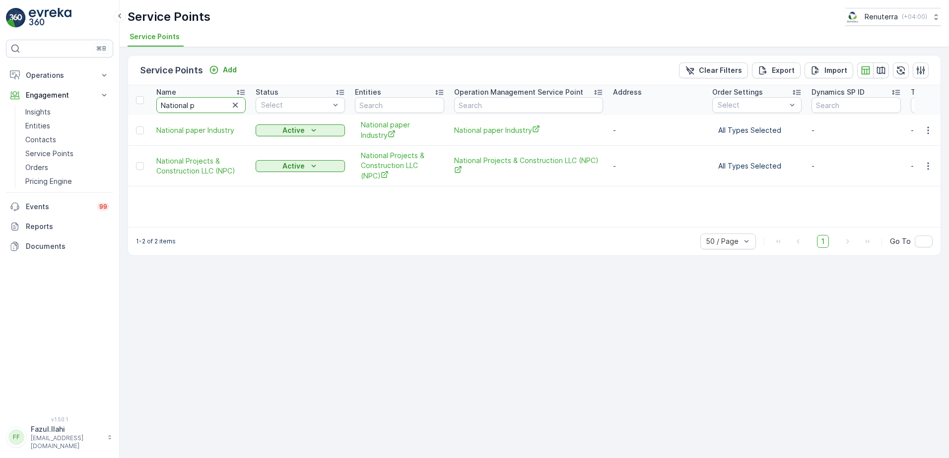
click at [211, 110] on input "National p" at bounding box center [200, 105] width 89 height 16
click at [929, 168] on icon "button" at bounding box center [928, 166] width 10 height 10
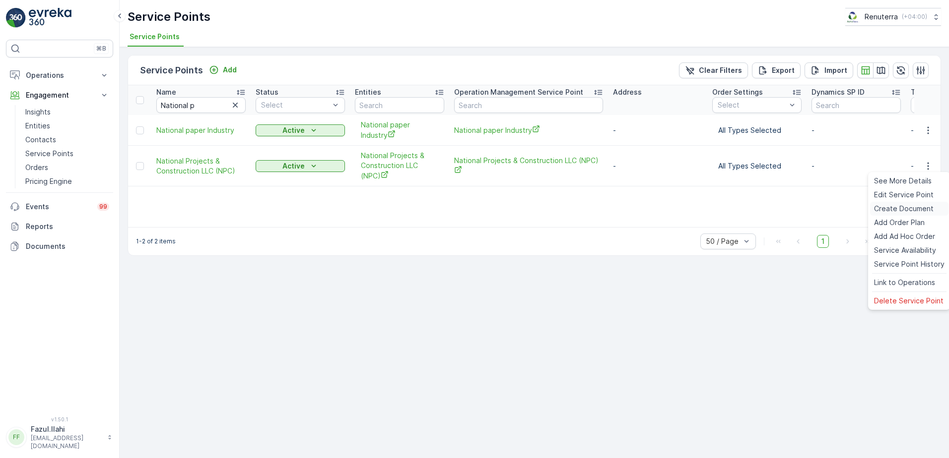
click at [893, 208] on span "Create Document" at bounding box center [904, 209] width 60 height 10
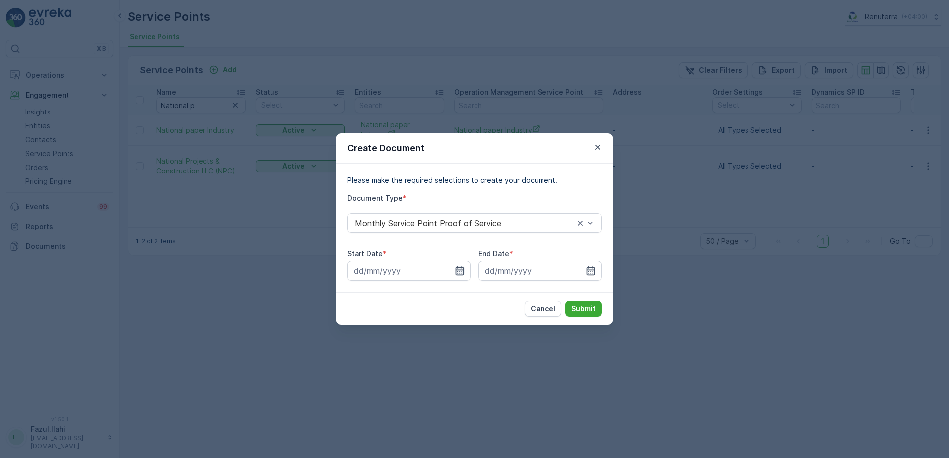
click at [462, 266] on icon "button" at bounding box center [459, 271] width 10 height 10
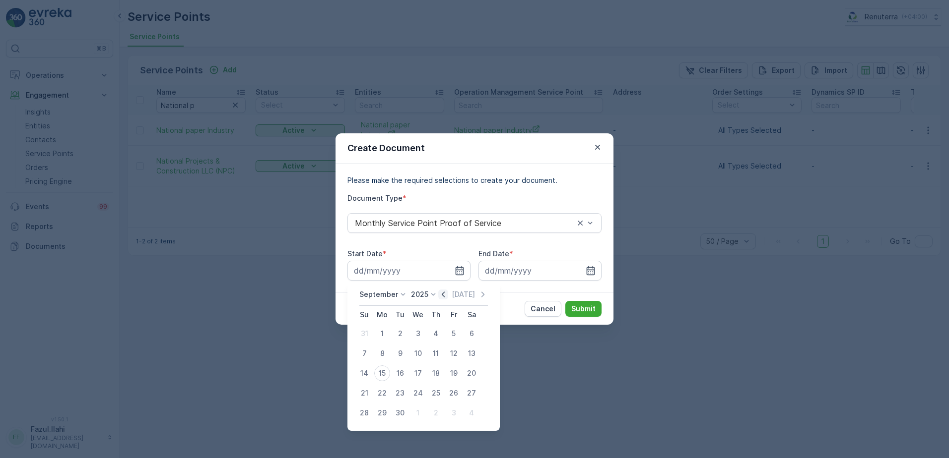
click at [440, 297] on icon "button" at bounding box center [443, 295] width 10 height 10
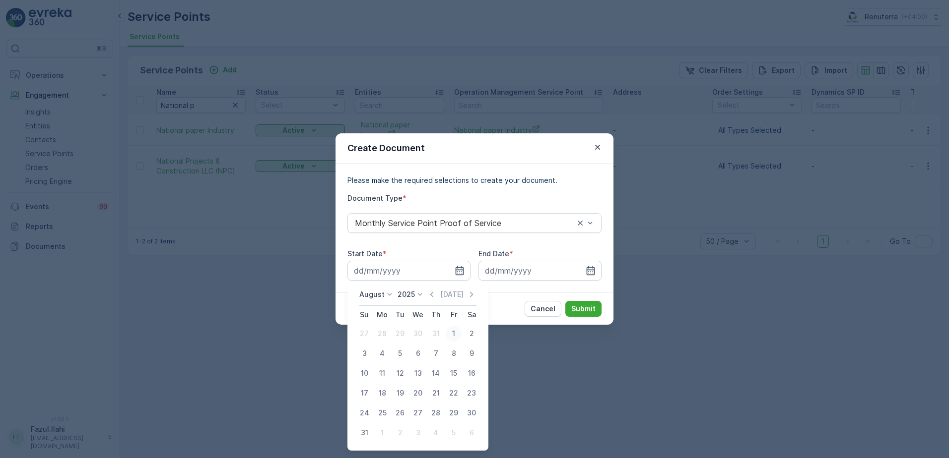
click at [451, 331] on div "1" at bounding box center [454, 334] width 16 height 16
type input "01.08.2025"
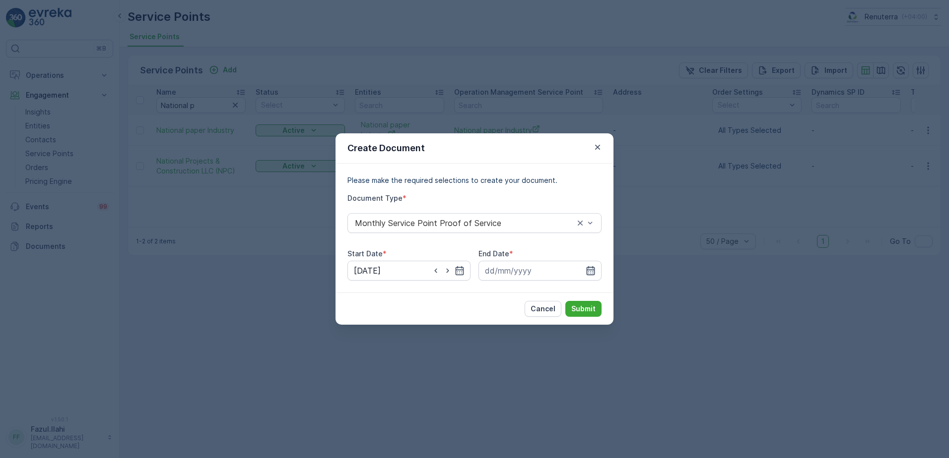
click at [591, 269] on icon "button" at bounding box center [590, 271] width 10 height 10
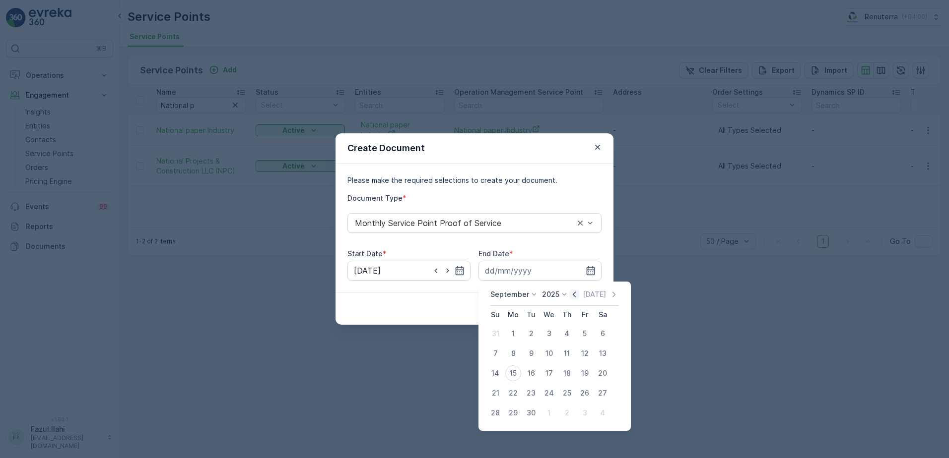
click at [575, 294] on icon "button" at bounding box center [574, 295] width 10 height 10
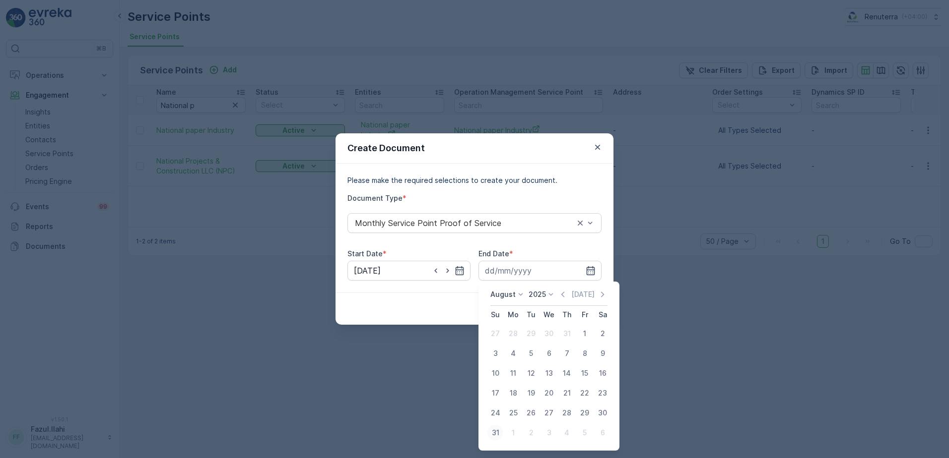
click at [492, 435] on div "31" at bounding box center [495, 433] width 16 height 16
type input "31.08.2025"
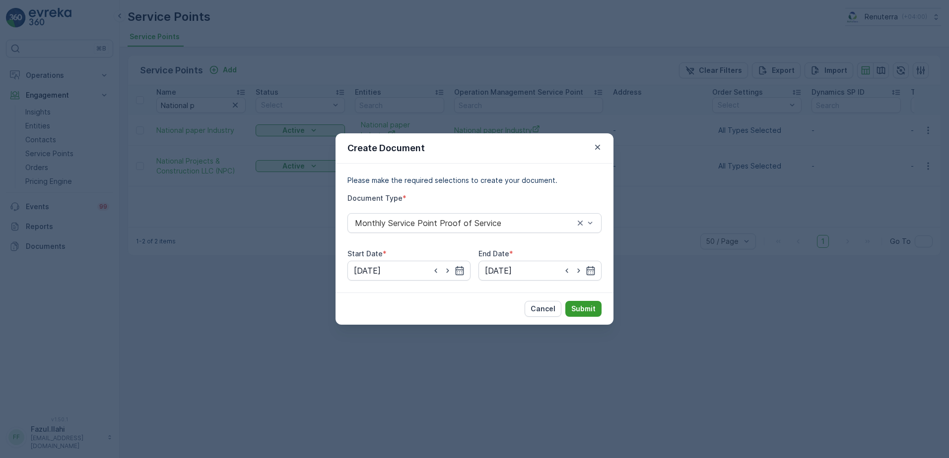
click at [579, 314] on button "Submit" at bounding box center [583, 309] width 36 height 16
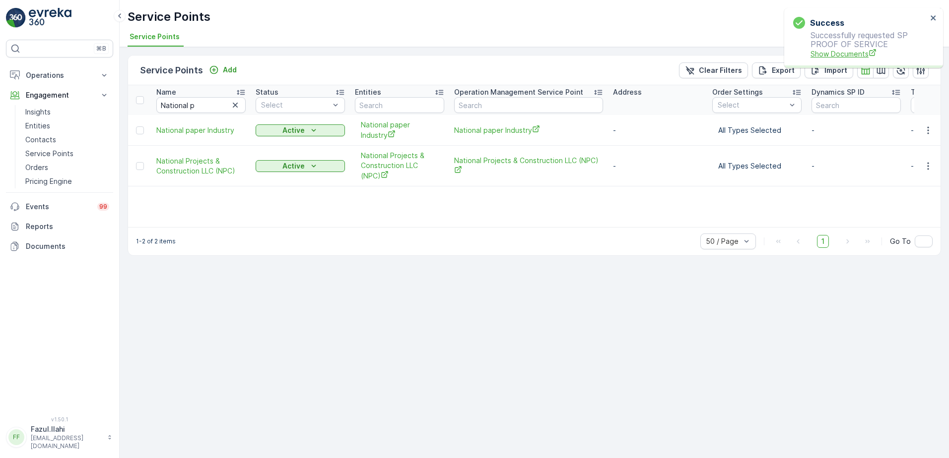
click at [848, 51] on span "Show Documents" at bounding box center [868, 54] width 117 height 10
click at [208, 107] on input "National p" at bounding box center [200, 105] width 89 height 16
drag, startPoint x: 201, startPoint y: 103, endPoint x: -2, endPoint y: 137, distance: 206.2
click at [0, 137] on html "⌘B Operations Insights Planning Routes & Tasks Cockpit Settings Engagement Insi…" at bounding box center [474, 229] width 949 height 458
click at [205, 98] on input "National p" at bounding box center [200, 105] width 89 height 16
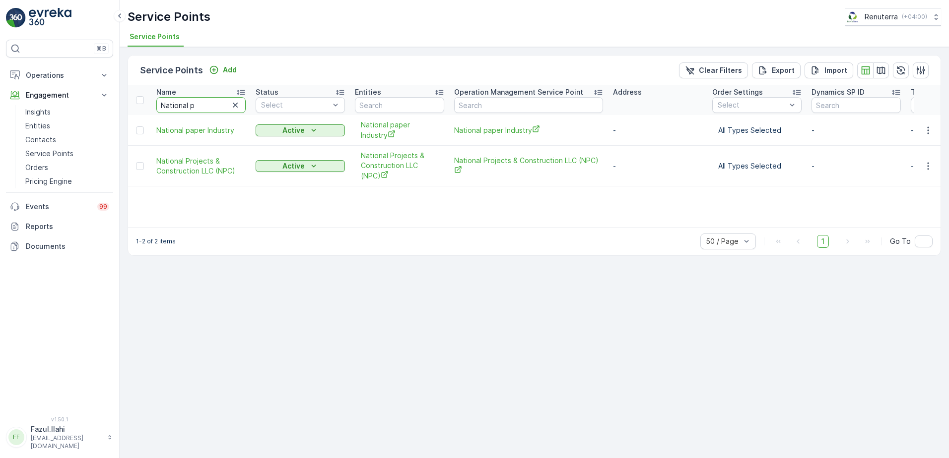
click at [205, 98] on input "National p" at bounding box center [200, 105] width 89 height 16
paste input "ETTE RESTAURANT AND CAFE L.L.C"
type input "NETTE RESTAURANT AND CAFE L.L.C"
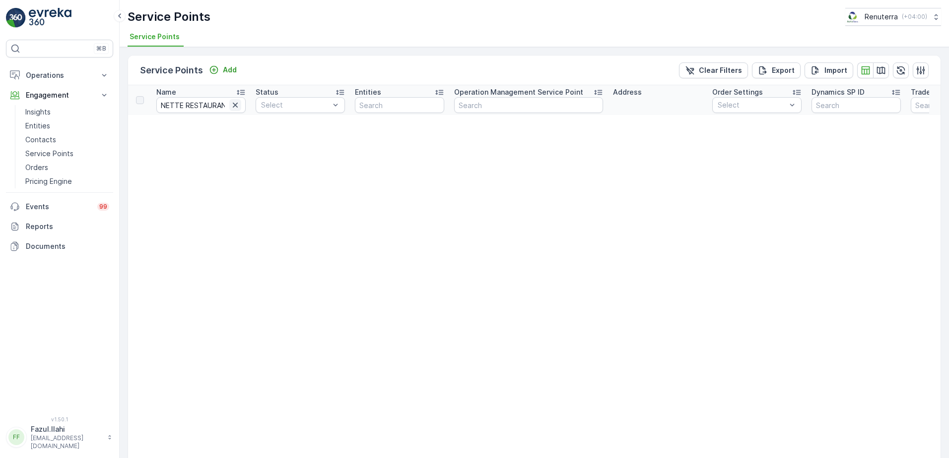
click at [236, 105] on icon "button" at bounding box center [235, 105] width 5 height 5
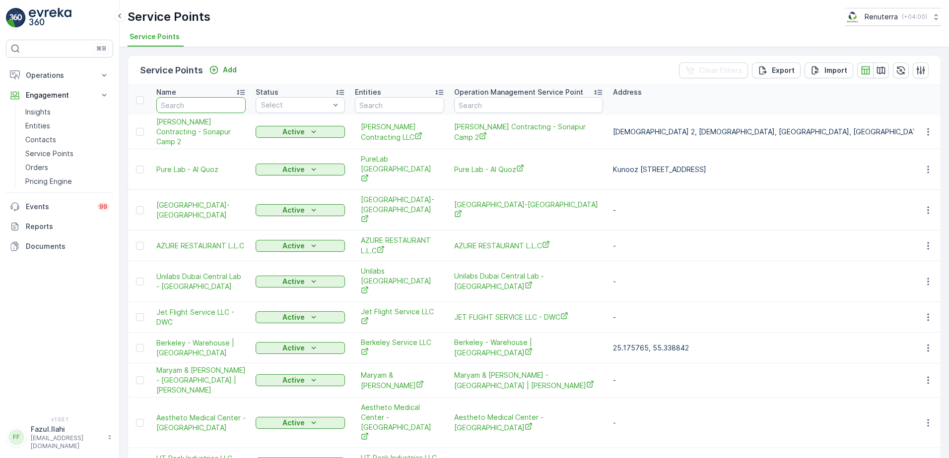
click at [214, 108] on input "text" at bounding box center [200, 105] width 89 height 16
type input "n"
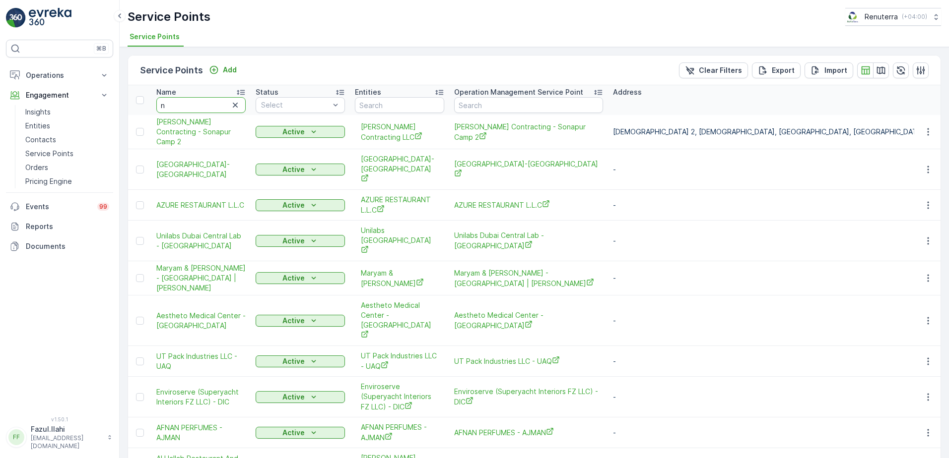
click at [200, 106] on input "n" at bounding box center [200, 105] width 89 height 16
type input "ne"
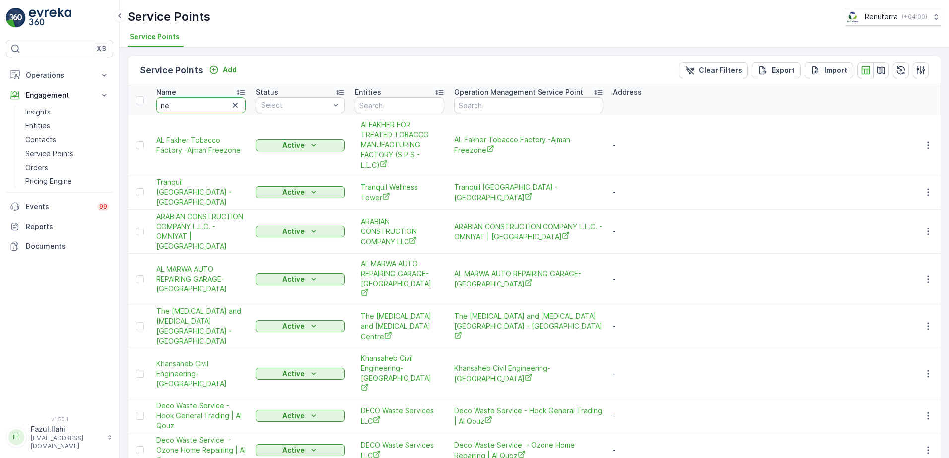
click at [200, 106] on input "ne" at bounding box center [200, 105] width 89 height 16
type input "nett"
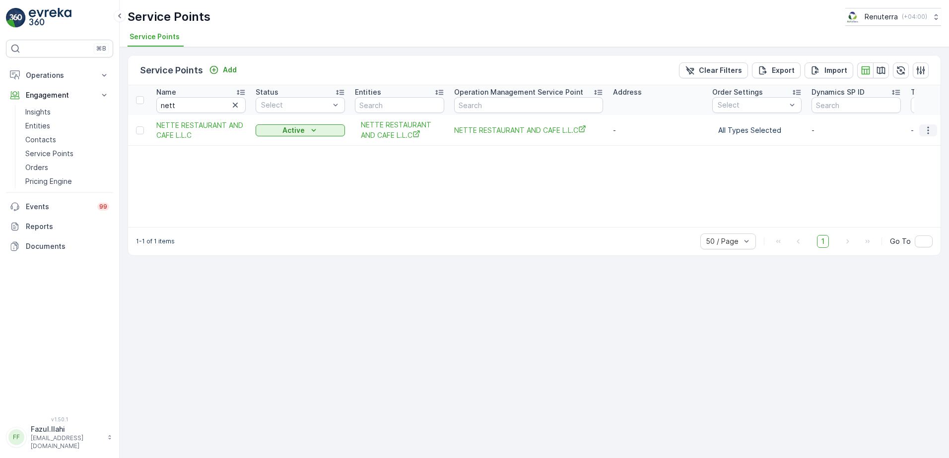
click at [928, 126] on icon "button" at bounding box center [928, 131] width 10 height 10
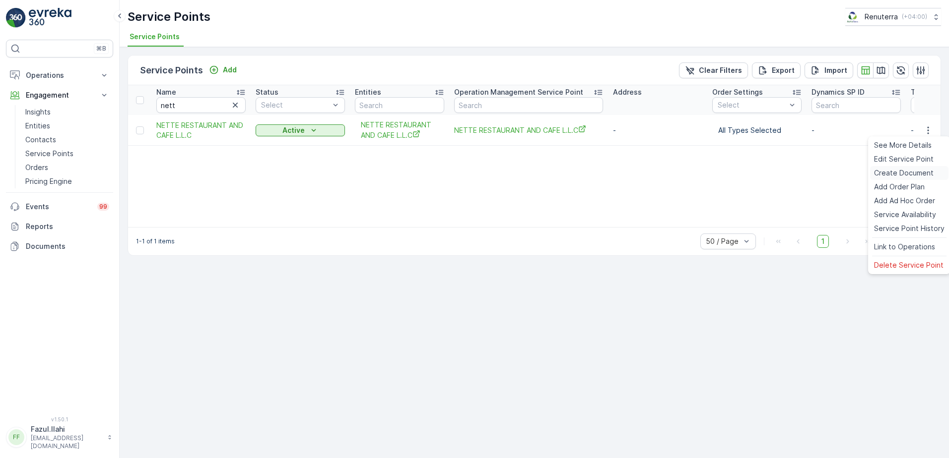
click at [910, 171] on span "Create Document" at bounding box center [904, 173] width 60 height 10
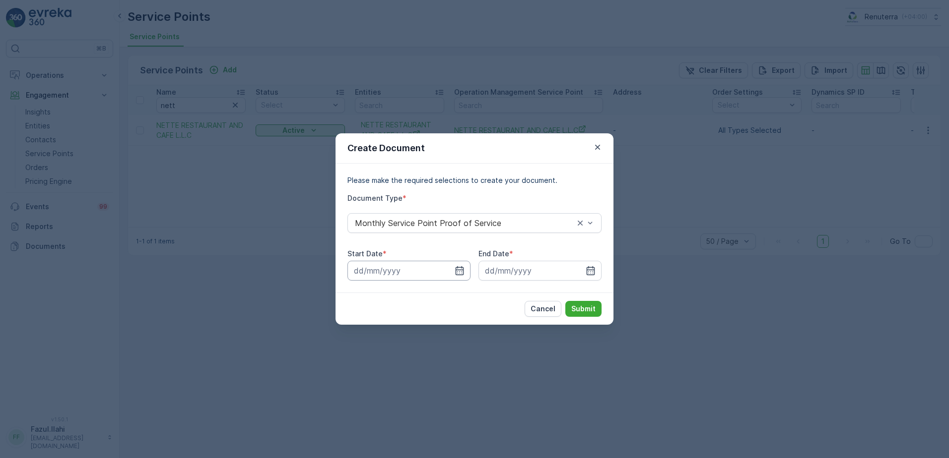
click at [465, 273] on input at bounding box center [408, 271] width 123 height 20
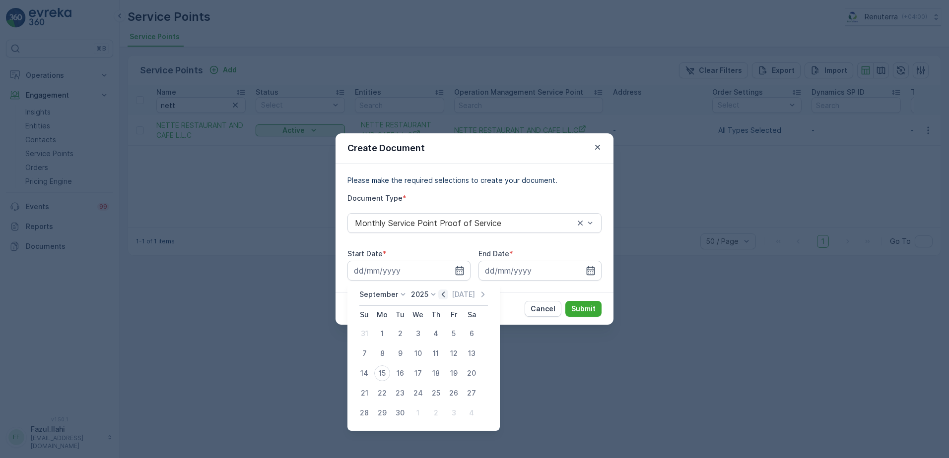
click at [443, 296] on icon "button" at bounding box center [443, 295] width 10 height 10
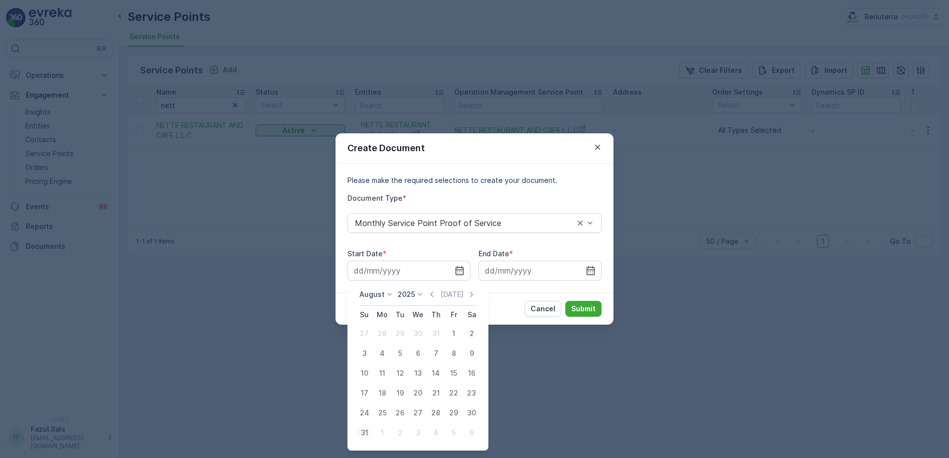
click at [363, 433] on div "31" at bounding box center [364, 433] width 16 height 16
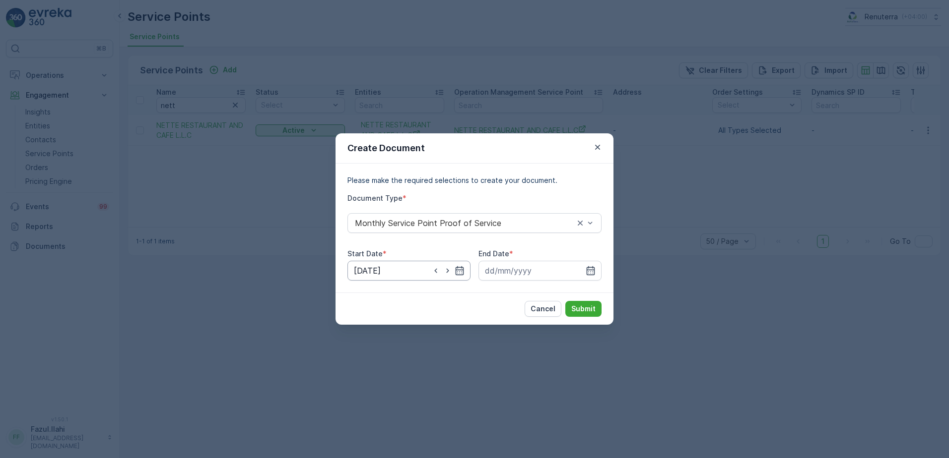
drag, startPoint x: 459, startPoint y: 269, endPoint x: 449, endPoint y: 276, distance: 12.3
click at [459, 268] on icon "button" at bounding box center [459, 271] width 10 height 10
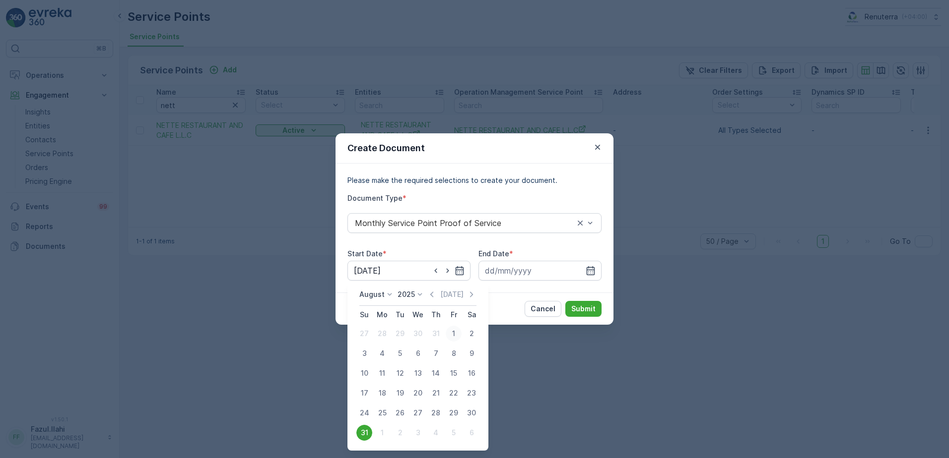
click at [452, 330] on div "1" at bounding box center [454, 334] width 16 height 16
type input "01.08.2025"
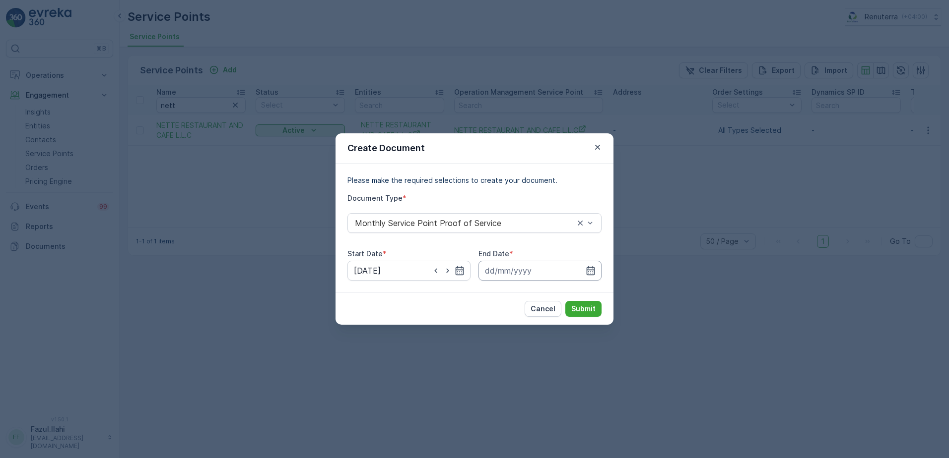
click at [590, 276] on input at bounding box center [539, 271] width 123 height 20
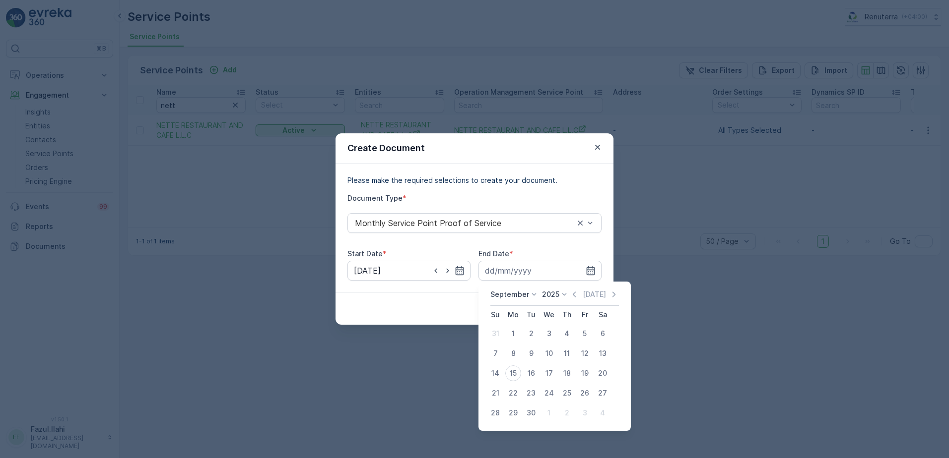
click at [573, 294] on icon "button" at bounding box center [574, 294] width 3 height 5
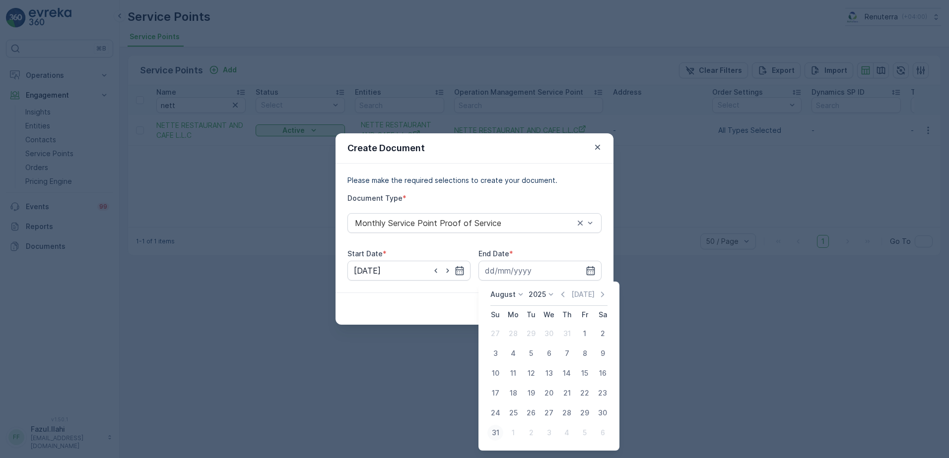
click at [494, 431] on div "31" at bounding box center [495, 433] width 16 height 16
type input "31.08.2025"
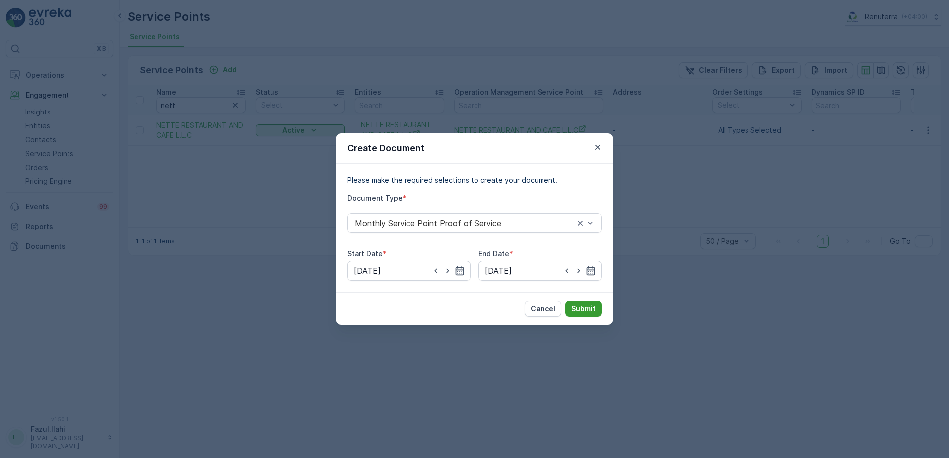
click at [586, 304] on button "Submit" at bounding box center [583, 309] width 36 height 16
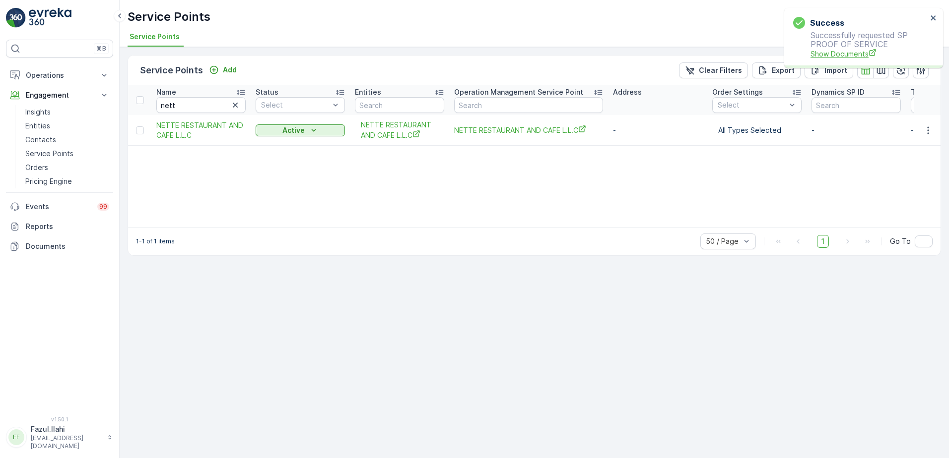
click at [821, 56] on span "Show Documents" at bounding box center [868, 54] width 117 height 10
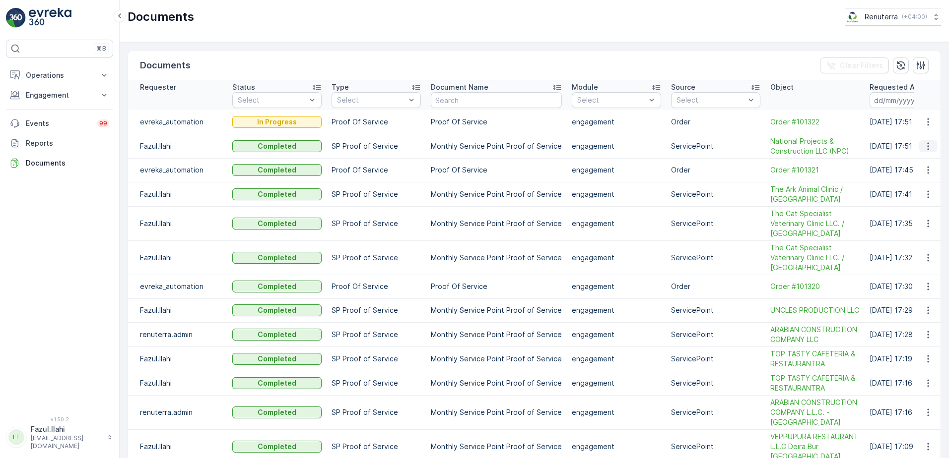
click at [928, 147] on icon "button" at bounding box center [928, 146] width 10 height 10
click at [920, 161] on span "See Details" at bounding box center [925, 161] width 38 height 10
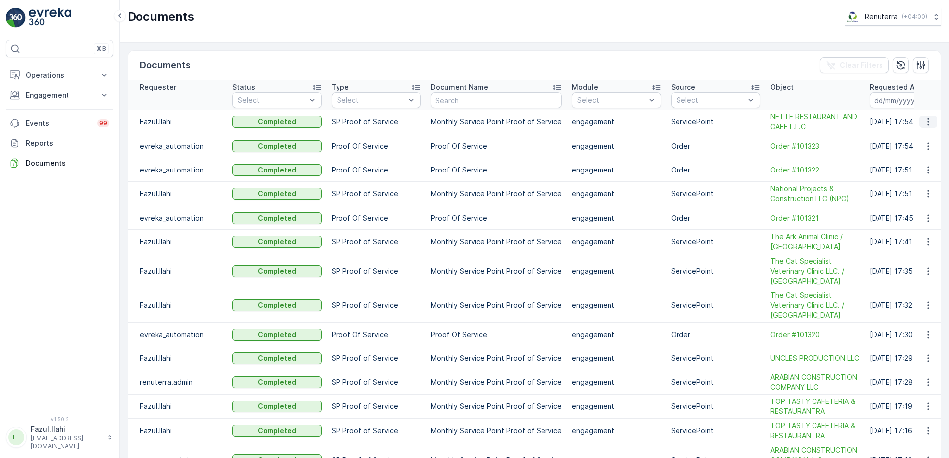
click at [923, 122] on icon "button" at bounding box center [928, 122] width 10 height 10
click at [928, 133] on span "See Details" at bounding box center [925, 137] width 38 height 10
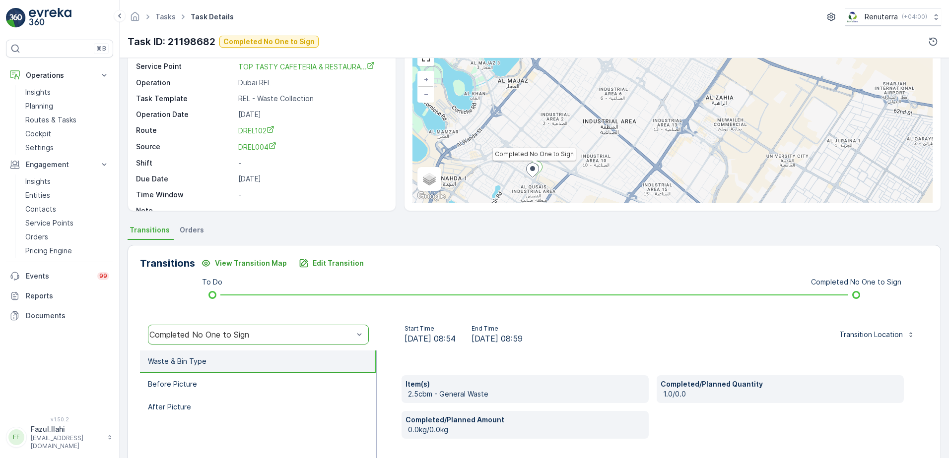
scroll to position [99, 0]
